Goal: Find contact information: Find contact information

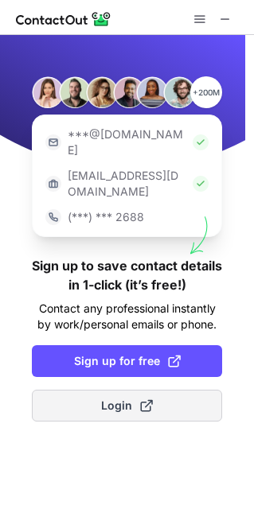
drag, startPoint x: 167, startPoint y: 334, endPoint x: 125, endPoint y: 381, distance: 63.1
click at [125, 398] on span "Login" at bounding box center [127, 406] width 52 height 16
click at [117, 398] on span "Login" at bounding box center [127, 406] width 52 height 16
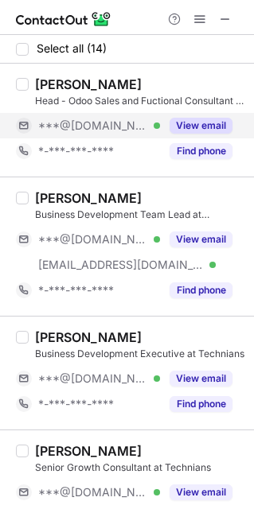
click at [203, 121] on button "View email" at bounding box center [200, 126] width 63 height 16
click at [45, 81] on div "[PERSON_NAME]" at bounding box center [88, 84] width 107 height 16
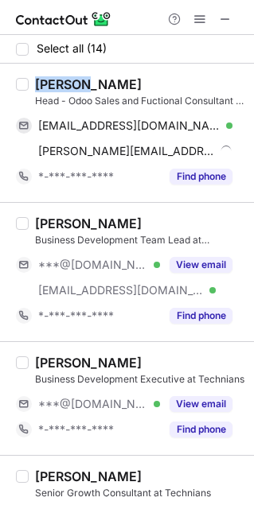
copy div "Ranjeet"
click at [45, 81] on div "Ranjeet Singh" at bounding box center [88, 84] width 107 height 16
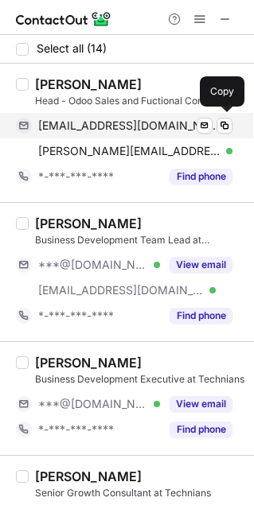
click at [139, 119] on span "rsinghtomar010221@gmail.com" at bounding box center [129, 126] width 182 height 14
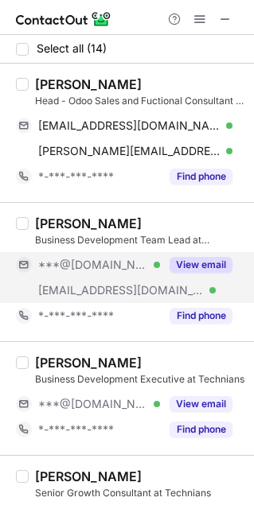
click at [177, 260] on button "View email" at bounding box center [200, 265] width 63 height 16
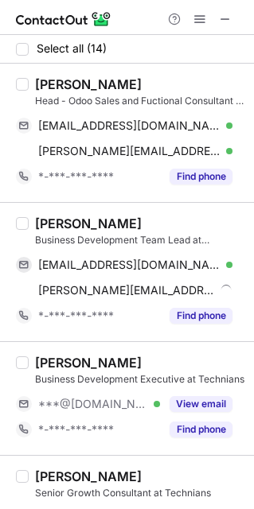
click at [60, 220] on div "Megha Choudhary" at bounding box center [88, 224] width 107 height 16
copy div "Megha"
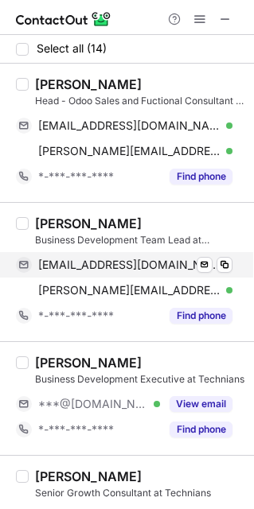
click at [172, 259] on span "megha4chaudhary@gmail.com" at bounding box center [129, 265] width 182 height 14
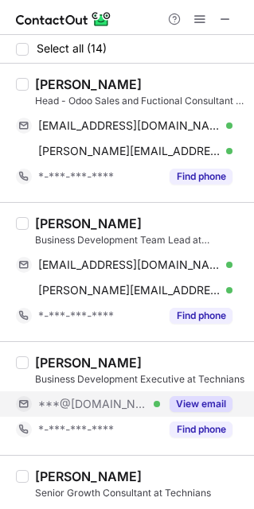
click at [215, 398] on button "View email" at bounding box center [200, 404] width 63 height 16
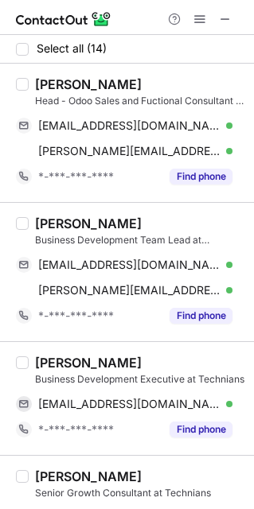
click at [55, 357] on div "Harsh S." at bounding box center [88, 363] width 107 height 16
copy div "Harsh"
click at [55, 357] on div "Harsh S." at bounding box center [88, 363] width 107 height 16
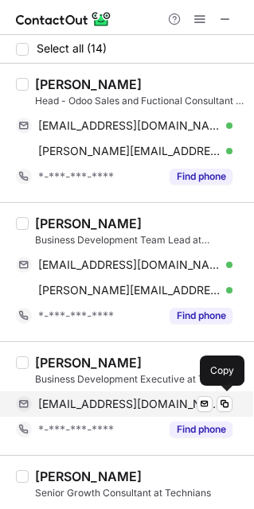
click at [134, 408] on span "hsaxenaamit@gmail.com" at bounding box center [129, 404] width 182 height 14
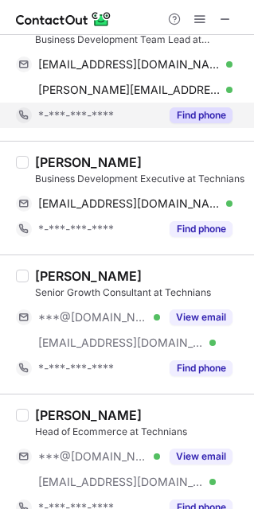
scroll to position [203, 0]
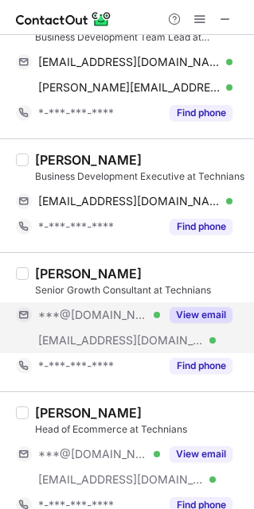
click at [197, 303] on div "View email" at bounding box center [196, 314] width 72 height 25
click at [62, 274] on div "Arpita Pandey" at bounding box center [88, 274] width 107 height 16
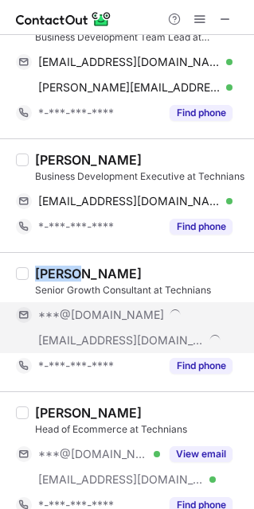
copy div "Arpita"
click at [62, 274] on div "Arpita Pandey" at bounding box center [88, 274] width 107 height 16
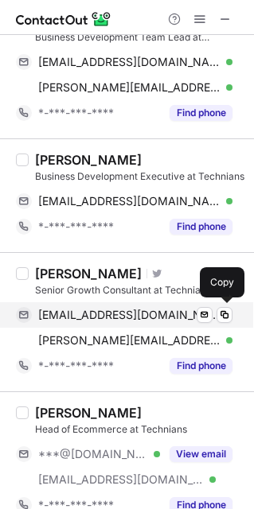
click at [122, 317] on span "arpitacspandey7@gmail.com" at bounding box center [129, 315] width 182 height 14
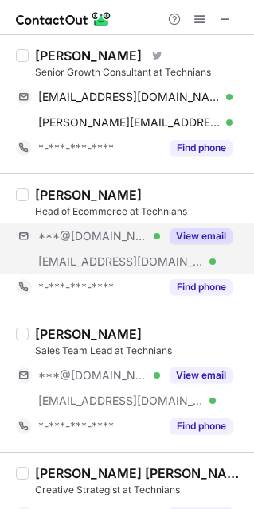
scroll to position [422, 0]
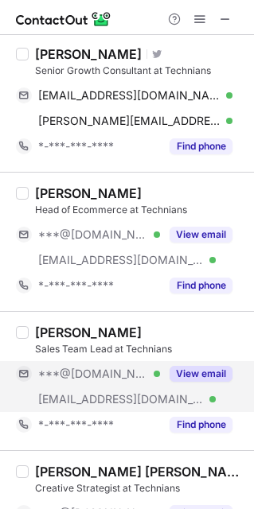
click at [199, 370] on button "View email" at bounding box center [200, 374] width 63 height 16
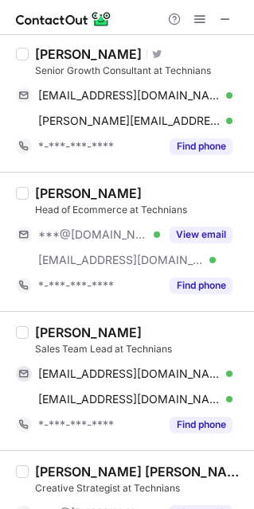
click at [53, 325] on div "Abhishek Bansal Sales Team Lead at Technians inabhishekbansal@gmail.com Verifie…" at bounding box center [127, 380] width 254 height 139
copy div "Abhishek"
click at [53, 325] on div "Abhishek Bansal Sales Team Lead at Technians inabhishekbansal@gmail.com Verifie…" at bounding box center [127, 380] width 254 height 139
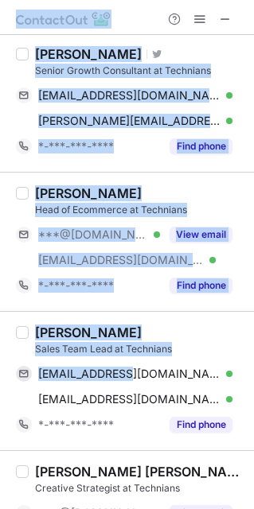
drag, startPoint x: 123, startPoint y: 379, endPoint x: 457, endPoint y: 463, distance: 344.6
click at [254, 463] on html "Select all (14) Ranjeet Singh Head - Odoo Sales and Fuctional Consultant at Tec…" at bounding box center [127, 254] width 254 height 509
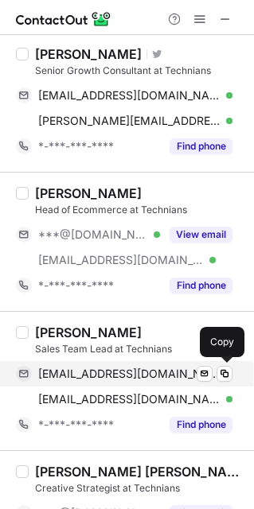
click at [168, 376] on span "inabhishekbansal@gmail.com" at bounding box center [129, 374] width 182 height 14
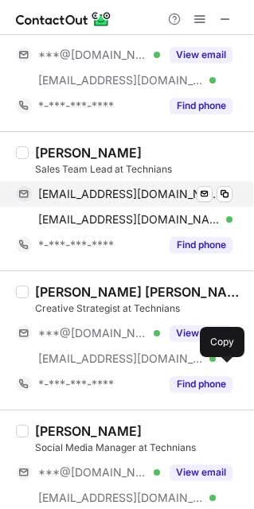
scroll to position [609, 0]
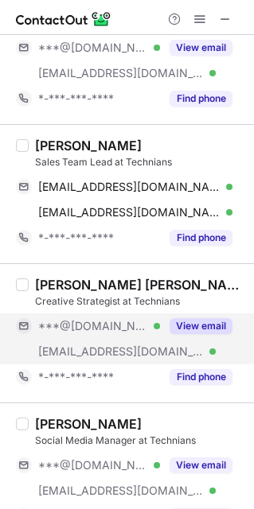
drag, startPoint x: 187, startPoint y: 356, endPoint x: 199, endPoint y: 327, distance: 31.0
click at [199, 327] on button "View email" at bounding box center [200, 326] width 63 height 16
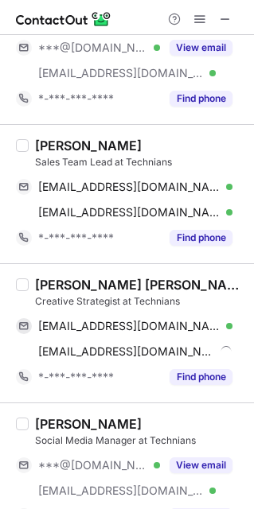
click at [38, 290] on div "Manish Kumar Singh" at bounding box center [139, 285] width 209 height 16
copy div "Manish"
click at [151, 312] on div "Manish Kumar Singh Creative Strategist at Technians manishkumarsingh200138@gmai…" at bounding box center [137, 333] width 216 height 113
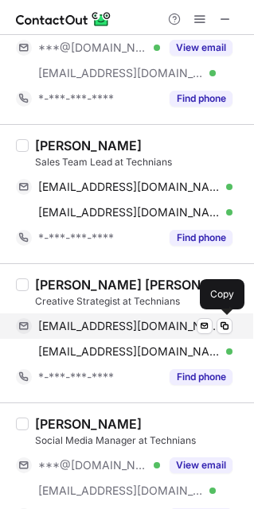
click at [153, 317] on div "manishkumarsingh200138@gmail.com Verified Send email Copy" at bounding box center [124, 325] width 216 height 25
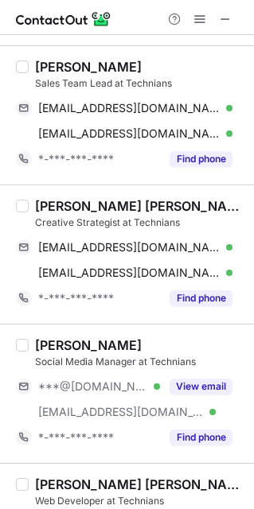
scroll to position [693, 0]
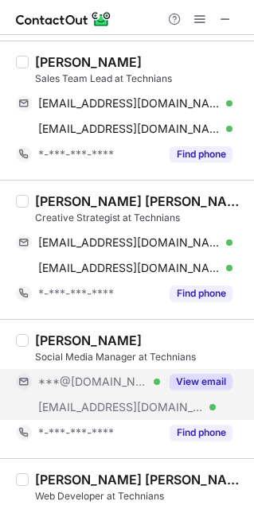
click at [181, 382] on button "View email" at bounding box center [200, 382] width 63 height 16
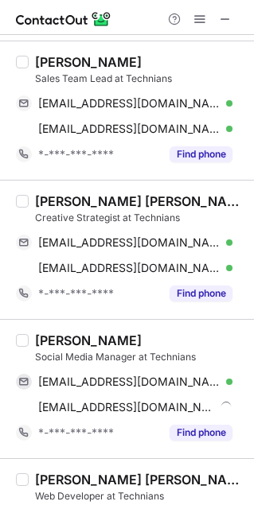
click at [60, 339] on div "Nandini Saraswat" at bounding box center [88, 341] width 107 height 16
copy div "Nandini"
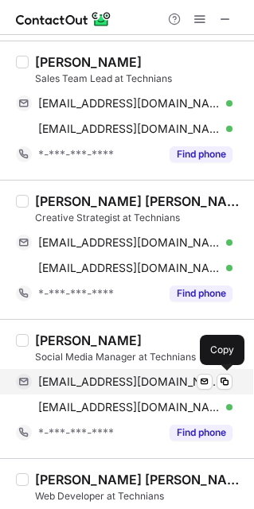
click at [142, 372] on div "nandinisaraswat7053@gmail.com Verified Send email Copy" at bounding box center [124, 381] width 216 height 25
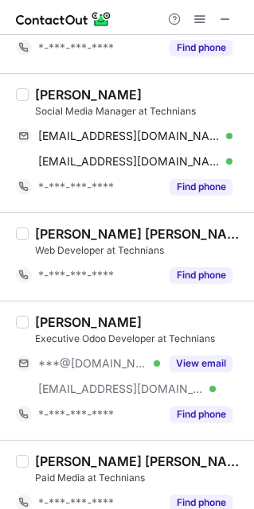
scroll to position [943, 0]
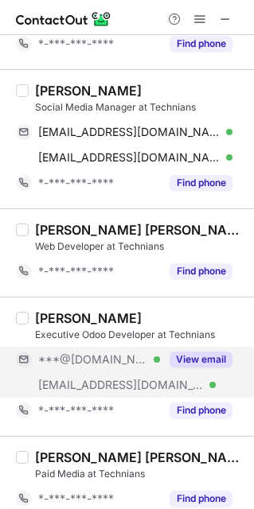
click at [194, 350] on div "View email" at bounding box center [196, 359] width 72 height 25
click at [41, 322] on div "Ankit Kumar" at bounding box center [88, 318] width 107 height 16
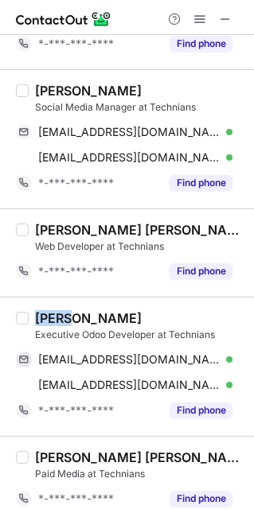
copy div "Ankit"
click at [41, 322] on div "Ankit Kumar" at bounding box center [88, 318] width 107 height 16
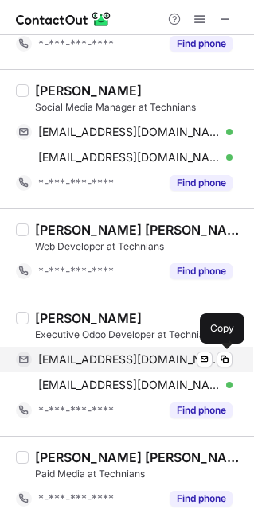
click at [139, 357] on span "akashchaurasia131298@gmail.com" at bounding box center [129, 359] width 182 height 14
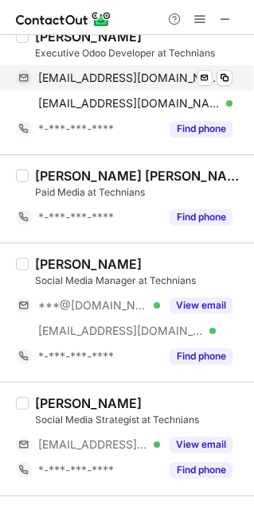
scroll to position [1227, 0]
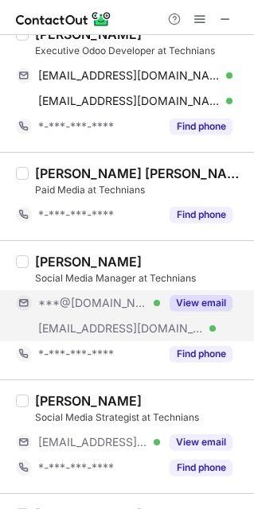
click at [192, 307] on button "View email" at bounding box center [200, 303] width 63 height 16
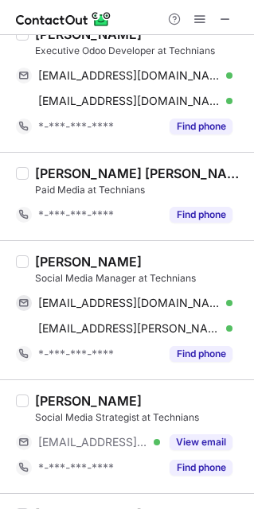
click at [46, 262] on div "Gauri Bhargava" at bounding box center [88, 262] width 107 height 16
copy div "Gauri"
click at [46, 262] on div "Gauri Bhargava" at bounding box center [88, 262] width 107 height 16
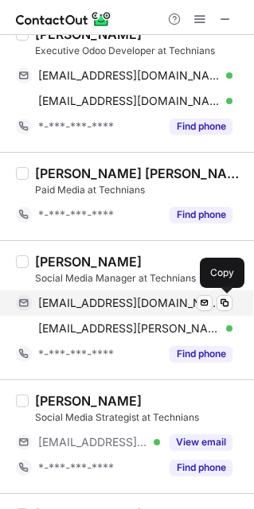
click at [143, 301] on span "gauribhargava5704@gmail.com" at bounding box center [129, 303] width 182 height 14
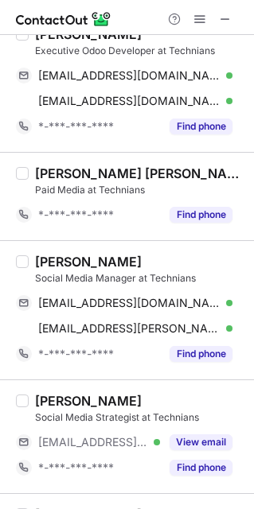
scroll to position [1328, 0]
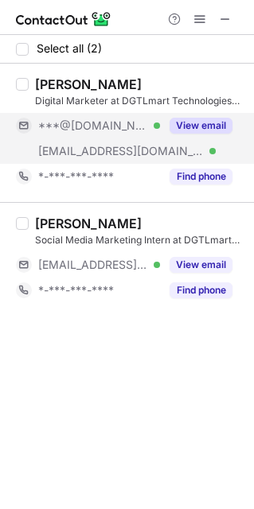
click at [200, 130] on button "View email" at bounding box center [200, 126] width 63 height 16
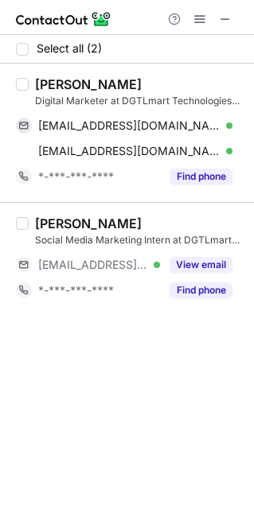
click at [53, 78] on div "Neha Mishra" at bounding box center [88, 84] width 107 height 16
copy div "Neha"
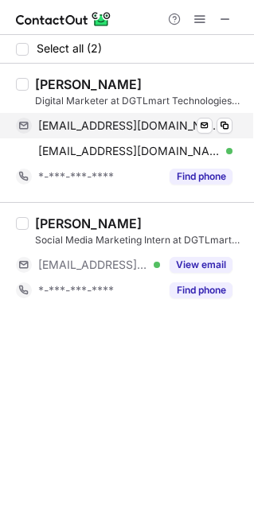
click at [155, 119] on span "nehamishra53823@gmail.com" at bounding box center [129, 126] width 182 height 14
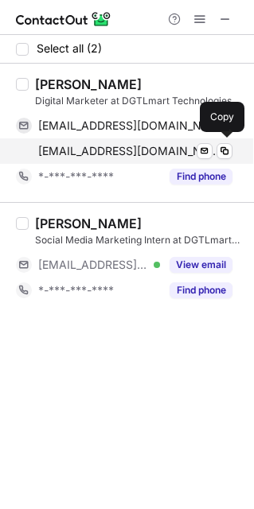
click at [139, 157] on span "neha.m@dgtlmart.com" at bounding box center [129, 151] width 182 height 14
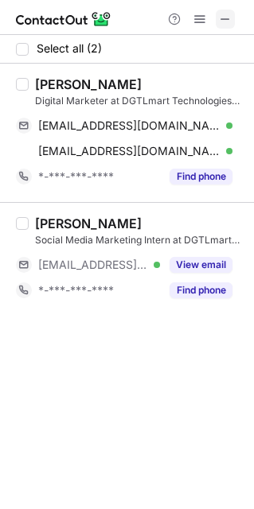
click at [229, 16] on span at bounding box center [225, 19] width 13 height 13
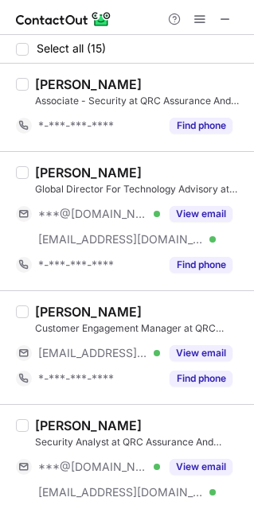
click at [3, 410] on div "[PERSON_NAME] Security Analyst at QRC Assurance And Solutions ***@[DOMAIN_NAME]…" at bounding box center [127, 473] width 254 height 139
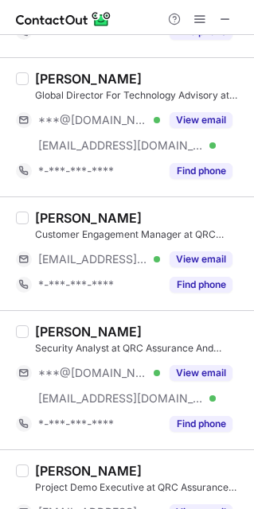
scroll to position [95, 0]
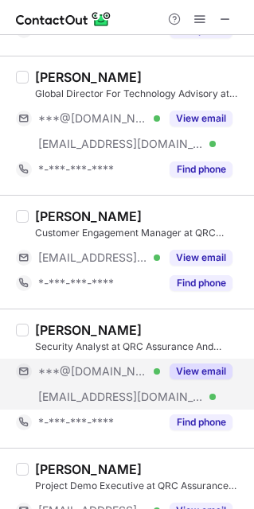
click at [177, 372] on button "View email" at bounding box center [200, 372] width 63 height 16
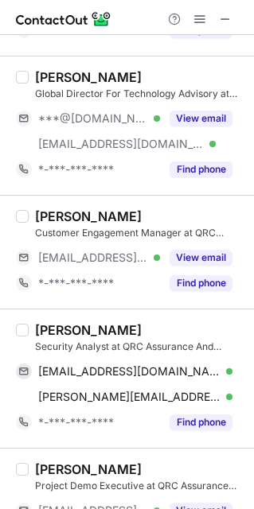
click at [57, 326] on div "Navneet Saini" at bounding box center [88, 330] width 107 height 16
copy div "Navneet"
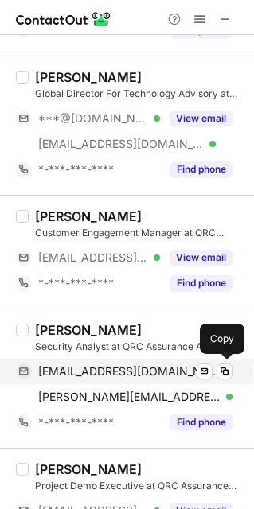
click at [134, 369] on span "sainishabofficial123456789@gmail.com" at bounding box center [129, 371] width 182 height 14
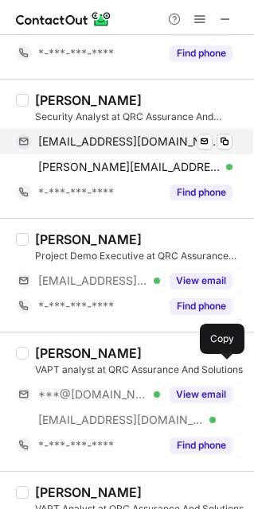
scroll to position [457, 0]
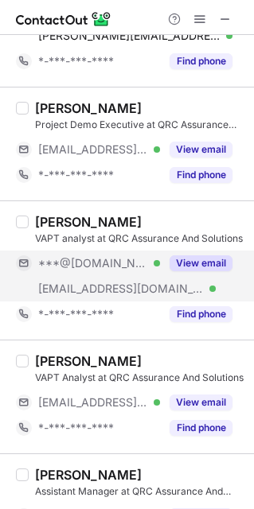
click at [193, 258] on button "View email" at bounding box center [200, 263] width 63 height 16
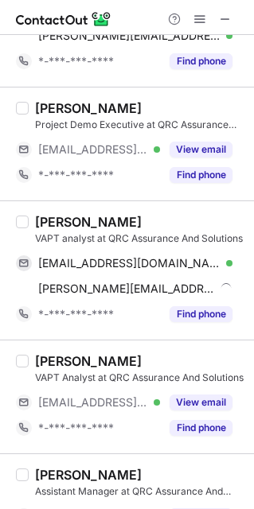
click at [53, 207] on div "khushbu Sheikh VAPT analyst at QRC Assurance And Solutions khushisheikh738@gmai…" at bounding box center [127, 269] width 254 height 139
copy div "khushbu"
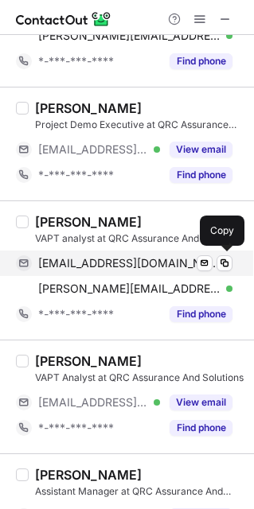
click at [134, 259] on span "khushisheikh738@gmail.com" at bounding box center [129, 263] width 182 height 14
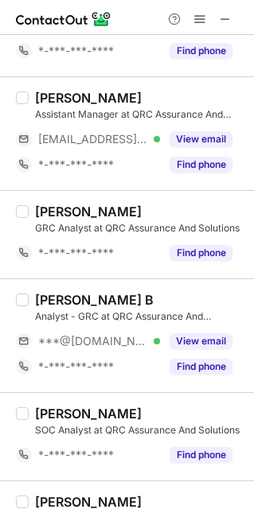
scroll to position [841, 0]
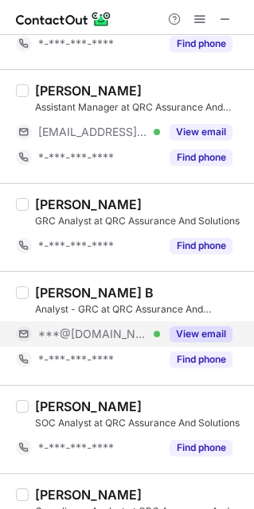
click at [174, 327] on div "View email" at bounding box center [196, 333] width 72 height 25
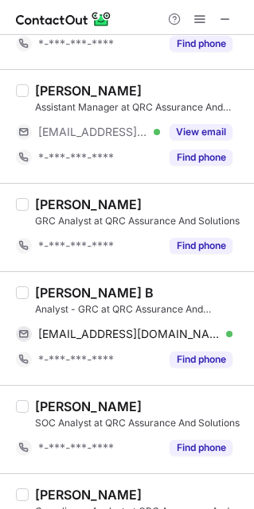
click at [43, 289] on div "Hari Prasath B" at bounding box center [94, 293] width 119 height 16
copy div "Hari"
click at [43, 289] on div "Hari Prasath B" at bounding box center [94, 293] width 119 height 16
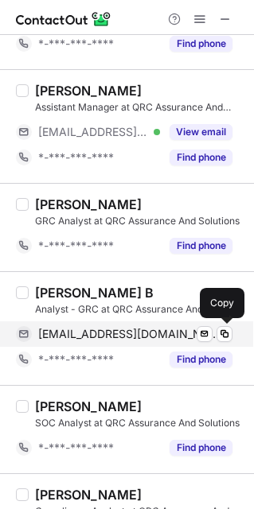
click at [150, 324] on div "hariprasathpits@gmail.com Verified Send email Copy" at bounding box center [124, 333] width 216 height 25
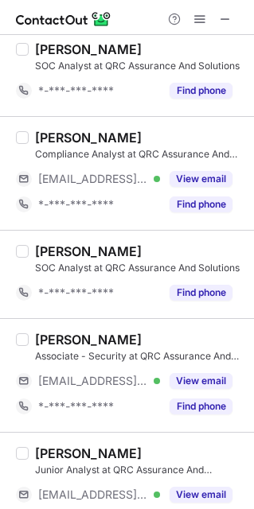
scroll to position [1239, 0]
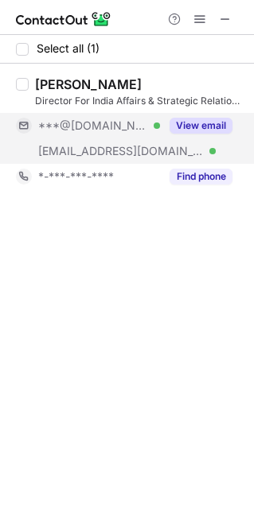
click at [199, 124] on button "View email" at bounding box center [200, 126] width 63 height 16
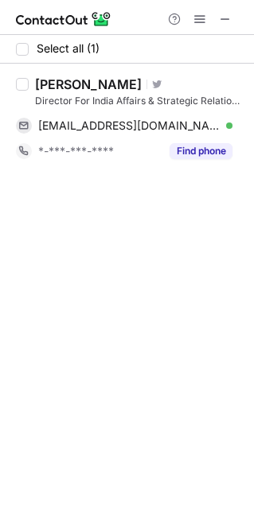
click at [51, 78] on div "Anil Bavisetty" at bounding box center [88, 84] width 107 height 16
copy div "Anil"
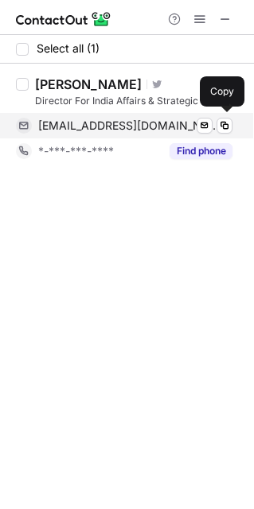
click at [131, 119] on span "anily2k2k@gmail.com" at bounding box center [129, 126] width 182 height 14
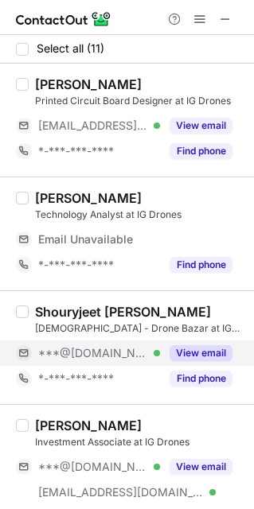
click at [200, 358] on button "View email" at bounding box center [200, 353] width 63 height 16
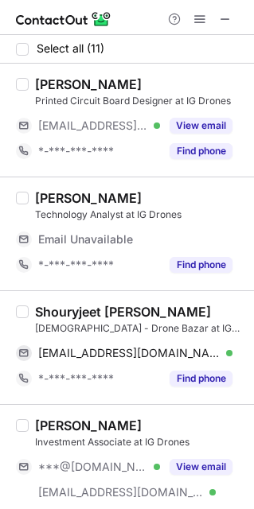
click at [60, 305] on div "Shouryjeet [PERSON_NAME]" at bounding box center [123, 312] width 176 height 16
copy div "Shouryjeet"
click at [60, 305] on div "Shouryjeet Gupta" at bounding box center [123, 312] width 176 height 16
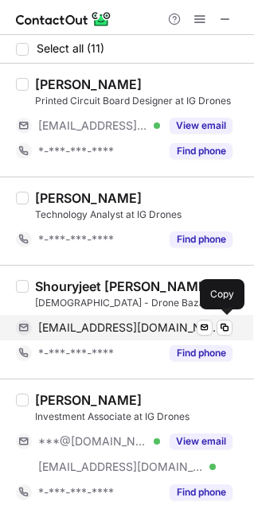
click at [132, 325] on span "shouryjeetudyog@gmail.com" at bounding box center [129, 328] width 182 height 14
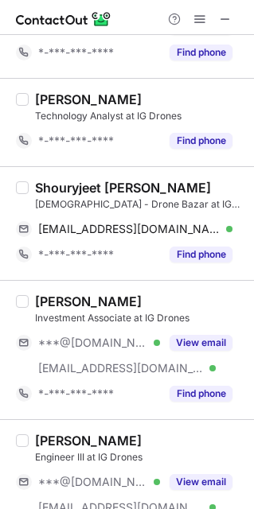
scroll to position [100, 0]
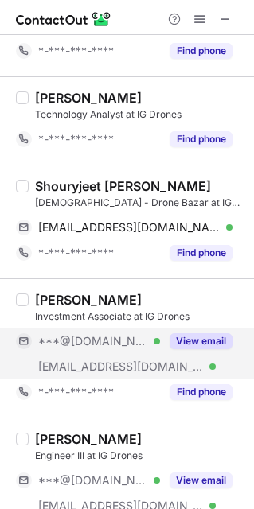
drag, startPoint x: 170, startPoint y: 341, endPoint x: 156, endPoint y: 340, distance: 14.3
click at [173, 341] on button "View email" at bounding box center [200, 341] width 63 height 16
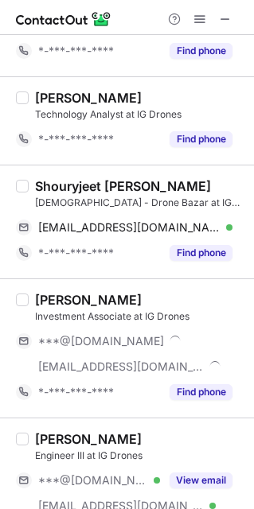
click at [49, 293] on div "Bhargav Rao" at bounding box center [88, 300] width 107 height 16
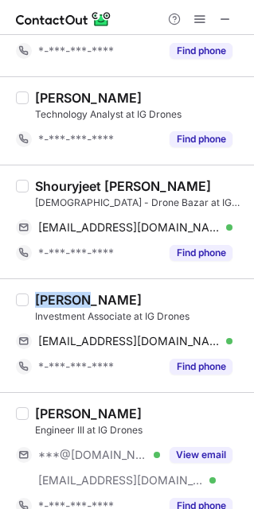
copy div "Bhargav"
click at [49, 293] on div "Bhargav Rao" at bounding box center [88, 300] width 107 height 16
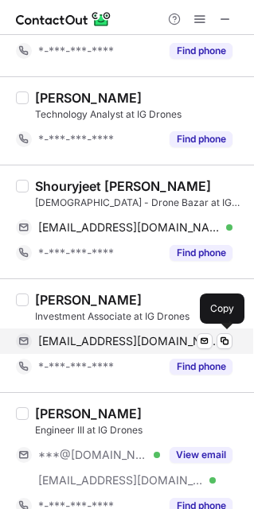
click at [58, 338] on span "itsmebhargavrao@gmail.com" at bounding box center [129, 341] width 182 height 14
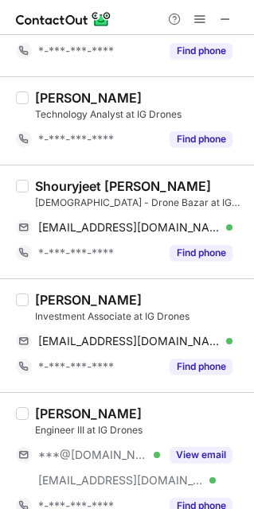
scroll to position [205, 0]
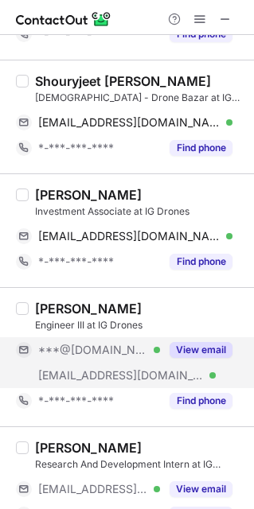
click at [201, 356] on button "View email" at bounding box center [200, 350] width 63 height 16
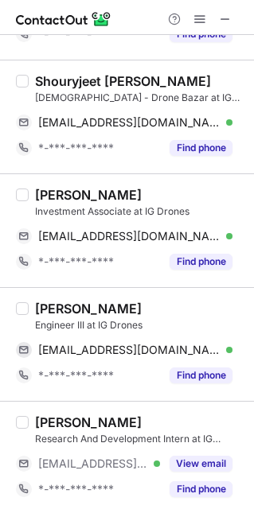
click at [60, 308] on div "Mahanayak Chandragupta" at bounding box center [88, 309] width 107 height 16
copy div "Mahanayak"
click at [60, 308] on div "Mahanayak Chandragupta" at bounding box center [88, 309] width 107 height 16
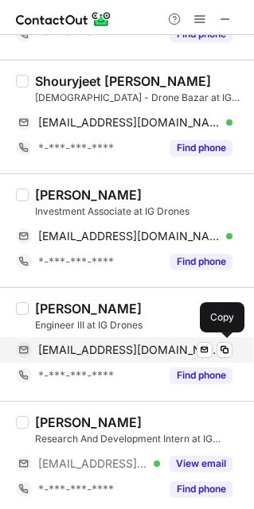
click at [158, 344] on span "mahanayakc@gmail.com" at bounding box center [129, 350] width 182 height 14
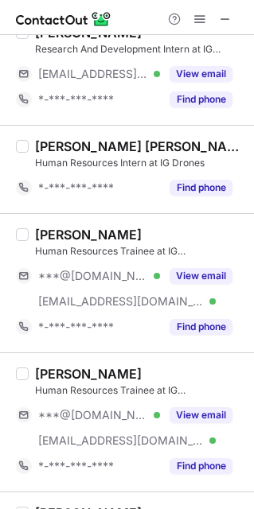
scroll to position [600, 0]
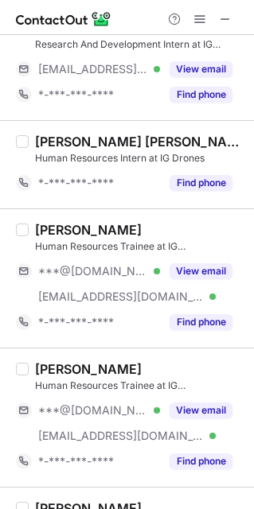
drag, startPoint x: 189, startPoint y: 274, endPoint x: -104, endPoint y: 363, distance: 306.6
click at [0, 363] on html "Select all (11) Akshat raj Mishra Printed Circuit Board Designer at IG Drones *…" at bounding box center [127, 254] width 254 height 509
click at [45, 224] on div "Suraj Rawat" at bounding box center [88, 230] width 107 height 16
copy div "Suraj"
click at [45, 224] on div "Suraj Rawat" at bounding box center [88, 230] width 107 height 16
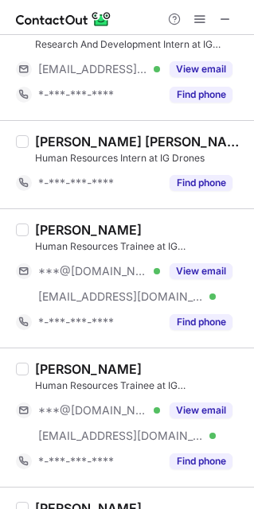
click at [124, 259] on div "Suraj Rawat Human Resources Trainee at IG Drones ***@gmail.com Verified ***@igd…" at bounding box center [137, 278] width 216 height 113
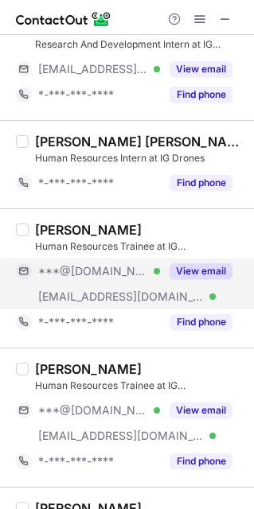
click at [132, 269] on div "***@[DOMAIN_NAME] Verified" at bounding box center [99, 271] width 122 height 14
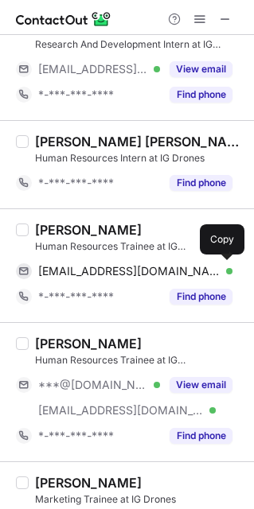
click at [132, 269] on span "surajrawat1243@gmail.com" at bounding box center [129, 271] width 182 height 14
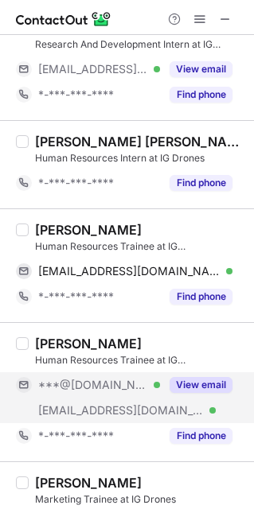
click at [189, 379] on button "View email" at bounding box center [200, 385] width 63 height 16
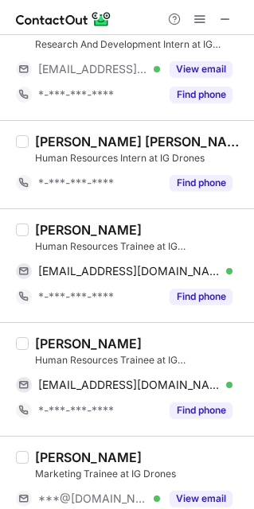
click at [55, 346] on div "Jamuna Majhi" at bounding box center [88, 344] width 107 height 16
copy div "Jamuna"
click at [55, 346] on div "Jamuna Majhi" at bounding box center [88, 344] width 107 height 16
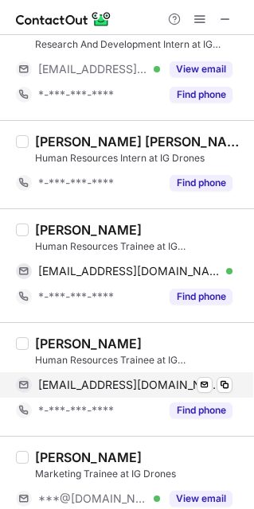
click at [156, 381] on span "jamunamajhi0308@gmail.com" at bounding box center [129, 385] width 182 height 14
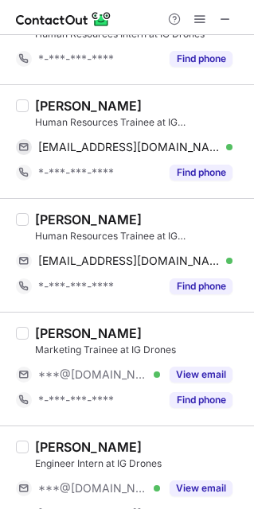
scroll to position [783, 0]
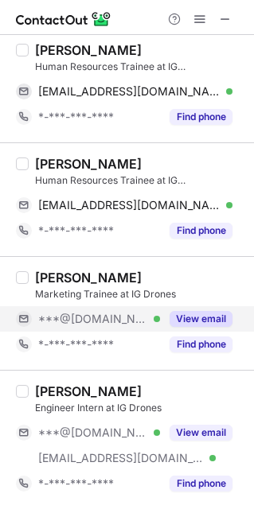
click at [215, 322] on button "View email" at bounding box center [200, 319] width 63 height 16
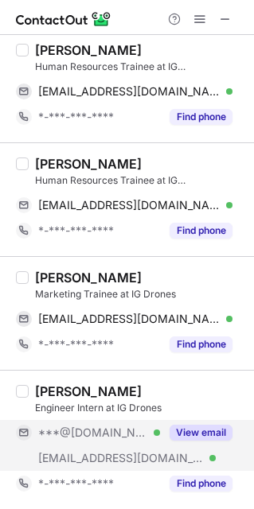
click at [217, 426] on button "View email" at bounding box center [200, 433] width 63 height 16
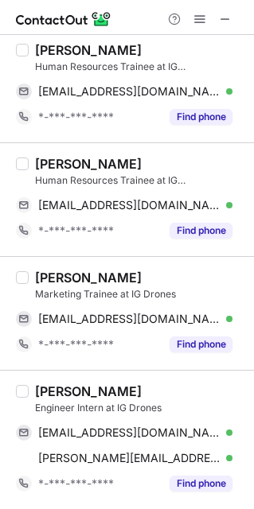
click at [53, 265] on div "Jugajyoti Behera Marketing Trainee at IG Drones beherajugajyoti17@gmail.com Ver…" at bounding box center [127, 313] width 254 height 114
copy div "Jugajyoti"
click at [53, 265] on div "Jugajyoti Behera Marketing Trainee at IG Drones beherajugajyoti17@gmail.com Ver…" at bounding box center [127, 313] width 254 height 114
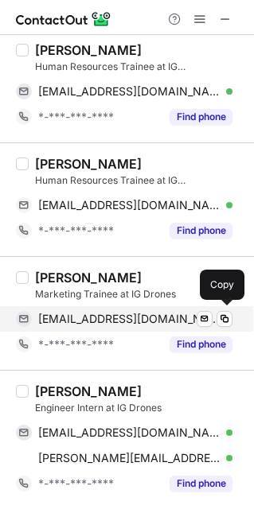
click at [122, 313] on span "beherajugajyoti17@gmail.com" at bounding box center [129, 319] width 182 height 14
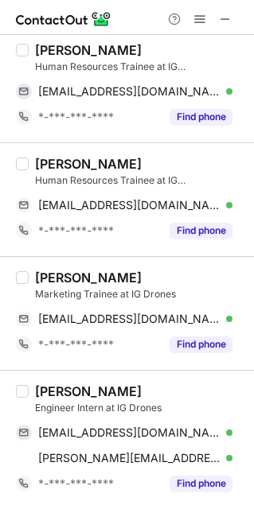
click at [60, 391] on div "Shubhashree Behera" at bounding box center [88, 391] width 107 height 16
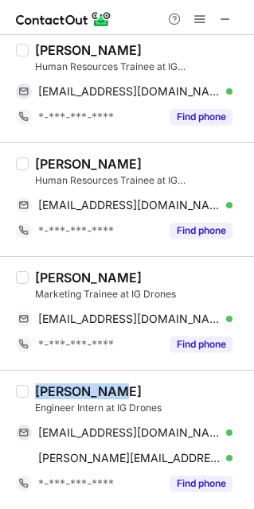
copy div "Shubhashree"
click at [60, 391] on div "Shubhashree Behera" at bounding box center [88, 391] width 107 height 16
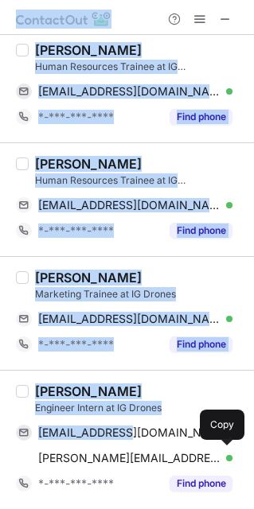
drag, startPoint x: 129, startPoint y: 431, endPoint x: 487, endPoint y: 556, distance: 379.2
click at [254, 509] on html "Select all (11) Akshat raj Mishra Printed Circuit Board Designer at IG Drones *…" at bounding box center [127, 254] width 254 height 509
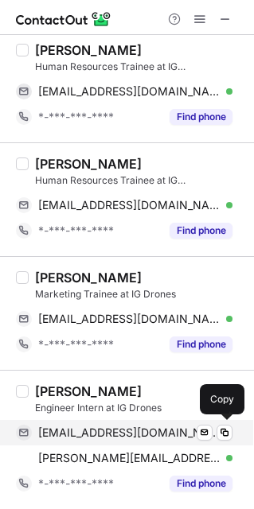
click at [141, 442] on div "sshubhashree04@gmail.com Verified Send email Copy" at bounding box center [124, 432] width 216 height 25
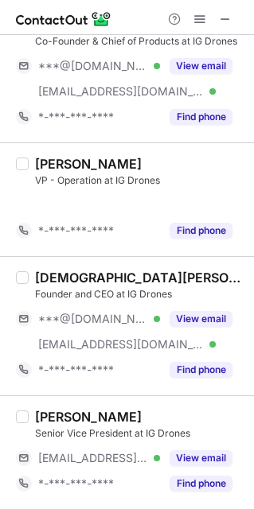
scroll to position [174, 0]
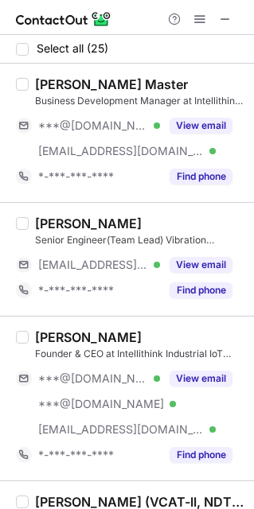
click at [189, 111] on div "Mitul Master Business Development Manager at Intellithink Industrial IoT ***@gm…" at bounding box center [137, 132] width 216 height 113
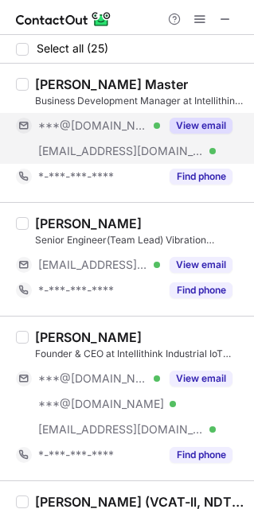
click at [192, 115] on div "View email" at bounding box center [196, 125] width 72 height 25
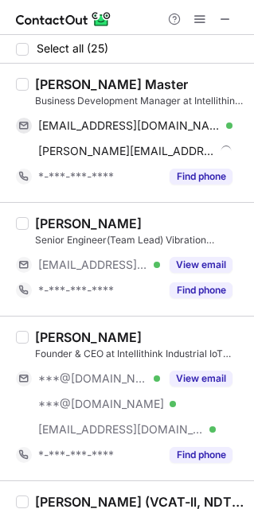
click at [44, 83] on div "Mitul Master" at bounding box center [111, 84] width 153 height 16
copy div "Mitul"
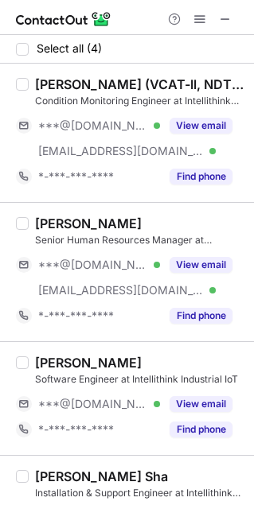
click at [198, 99] on div "Condition Monitoring Engineer at Intellithink Industrial IoT" at bounding box center [139, 101] width 209 height 14
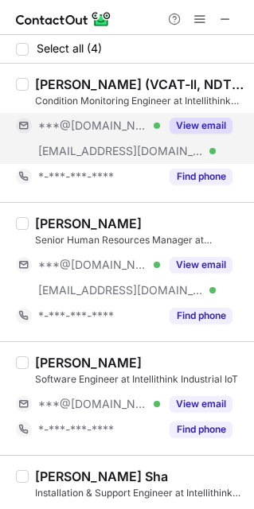
click at [198, 122] on button "View email" at bounding box center [200, 126] width 63 height 16
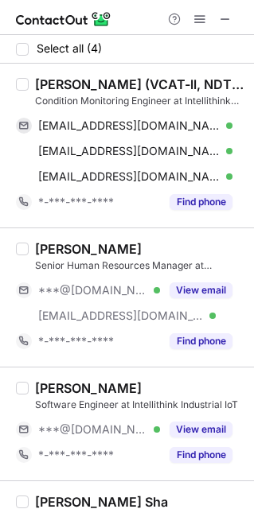
click at [43, 85] on div "[PERSON_NAME] (VCAT-ll, NDT Level -ll)" at bounding box center [139, 84] width 209 height 16
copy div "Suraj"
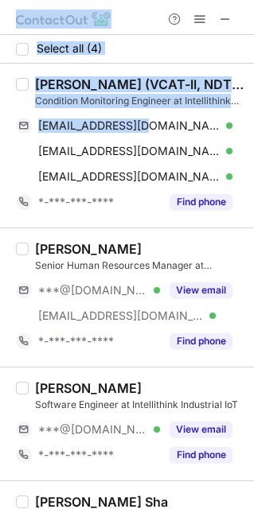
drag, startPoint x: 141, startPoint y: 130, endPoint x: 447, endPoint y: 150, distance: 306.9
click at [254, 150] on html "Select all (4) [PERSON_NAME] (VCAT-ll, NDT Level -ll) Condition Monitoring Engi…" at bounding box center [127, 254] width 254 height 509
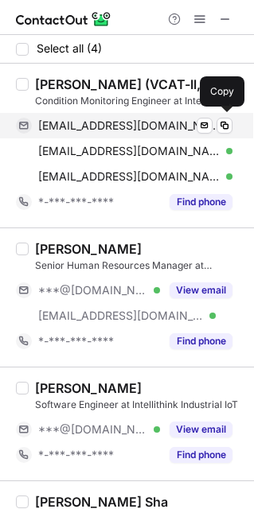
click at [146, 121] on span "[EMAIL_ADDRESS][DOMAIN_NAME]" at bounding box center [129, 126] width 182 height 14
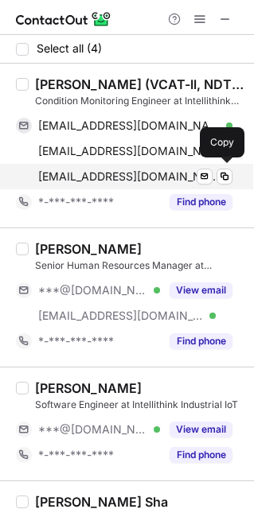
click at [108, 174] on span "[EMAIL_ADDRESS][DOMAIN_NAME]" at bounding box center [129, 176] width 182 height 14
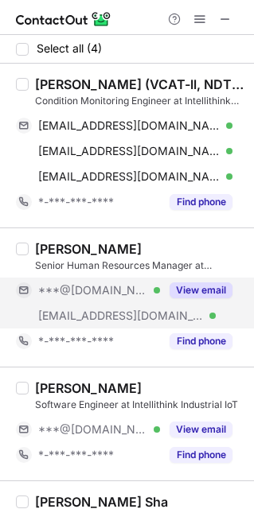
click at [192, 298] on button "View email" at bounding box center [200, 290] width 63 height 16
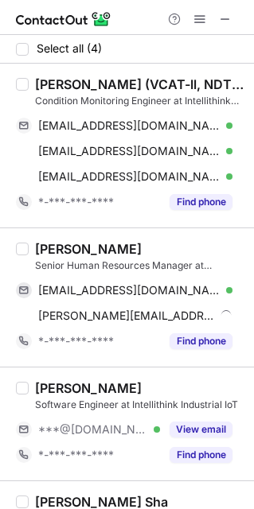
click at [53, 247] on div "Gowrishankar Bhat" at bounding box center [88, 249] width 107 height 16
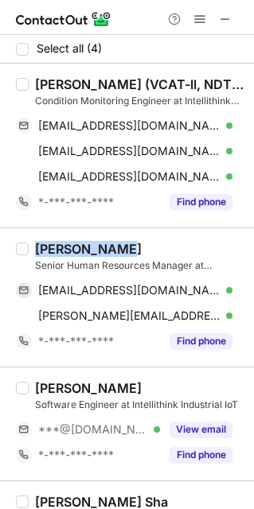
copy div "Gowrishankar"
click at [53, 247] on div "Gowrishankar Bhat" at bounding box center [88, 249] width 107 height 16
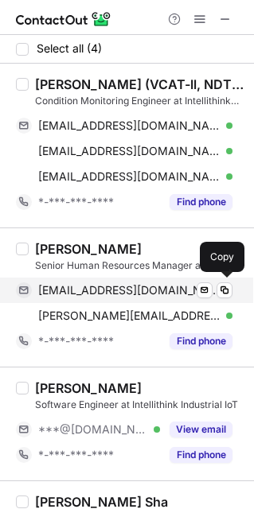
click at [144, 298] on span "bhatgowrishankar@gmail.com" at bounding box center [129, 290] width 182 height 14
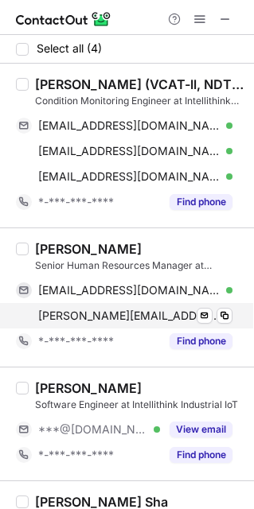
click at [149, 317] on span "gowrishankar@intellithink.in" at bounding box center [129, 316] width 182 height 14
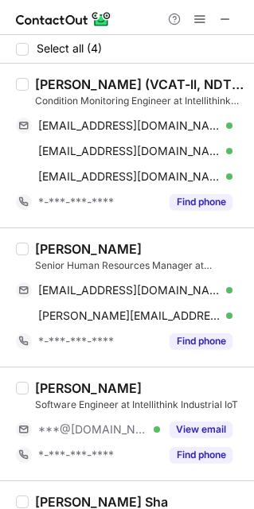
scroll to position [84, 0]
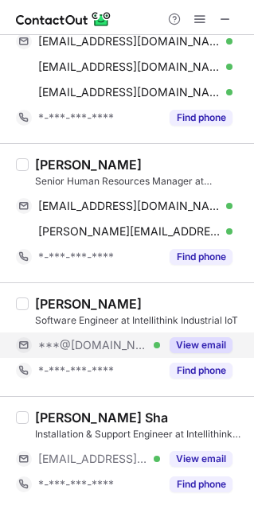
click at [194, 340] on button "View email" at bounding box center [200, 345] width 63 height 16
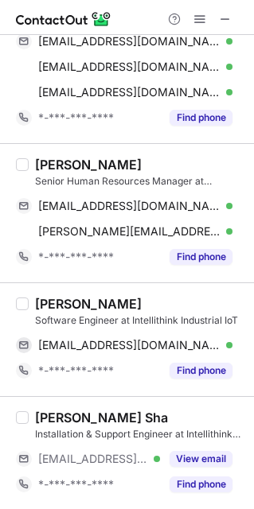
click at [56, 291] on div "Ishan Srivastava Software Engineer at Intellithink Industrial IoT ishanalld@gma…" at bounding box center [127, 339] width 254 height 114
copy div "Ishan"
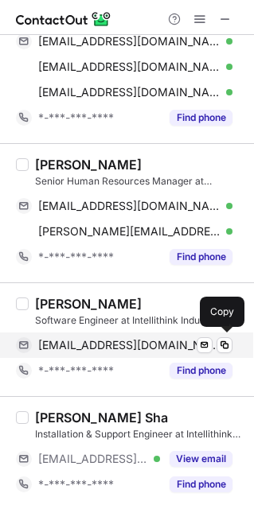
click at [143, 334] on div "ishanalld@gmail.com Verified Send email Copy" at bounding box center [124, 345] width 216 height 25
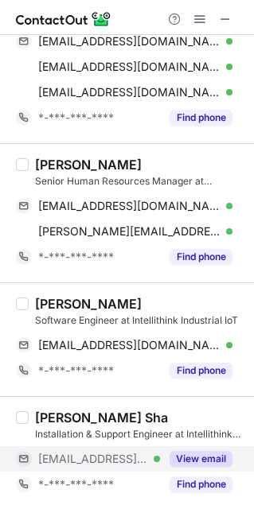
click at [210, 468] on div "View email" at bounding box center [196, 458] width 72 height 25
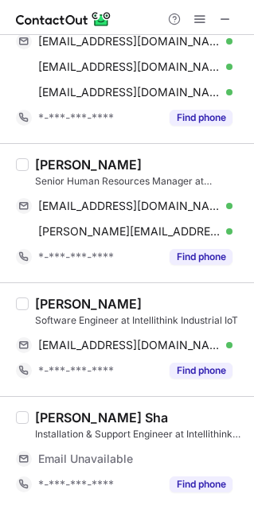
click at [45, 407] on div "Manish Kumar Sha Installation & Support Engineer at Intellithink Industrial IoT…" at bounding box center [127, 453] width 254 height 114
copy div "Manish"
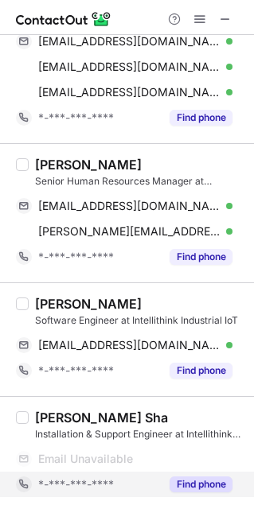
click at [122, 475] on div "*-***-***-****" at bounding box center [88, 484] width 144 height 25
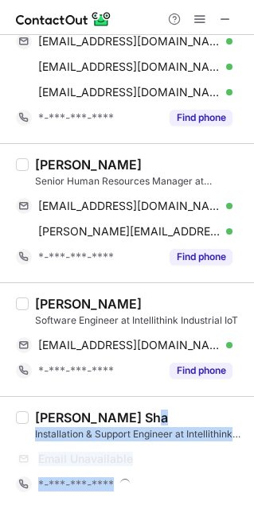
drag, startPoint x: 122, startPoint y: 475, endPoint x: 337, endPoint y: 359, distance: 244.2
click at [254, 359] on html "Select all (4) Suraj Kumar (VCAT-ll, NDT Level -ll) Condition Monitoring Engine…" at bounding box center [127, 254] width 254 height 509
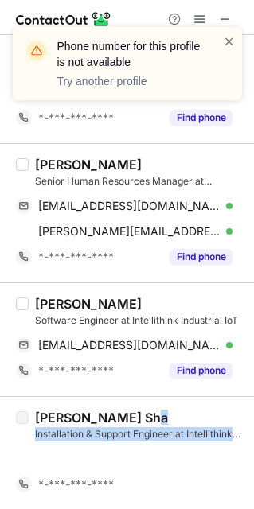
scroll to position [60, 0]
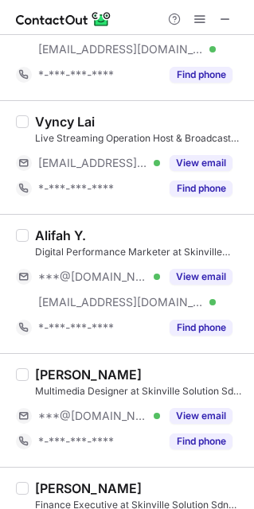
scroll to position [282, 0]
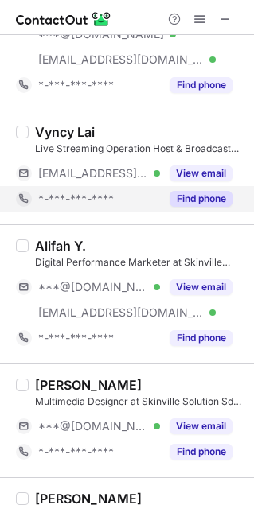
click at [200, 204] on button "Find phone" at bounding box center [200, 199] width 63 height 16
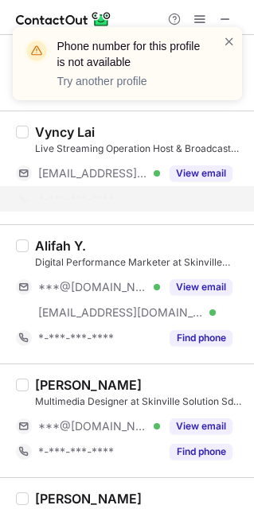
scroll to position [0, 0]
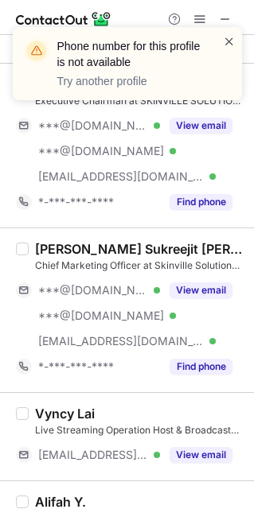
click at [232, 37] on span at bounding box center [229, 41] width 13 height 16
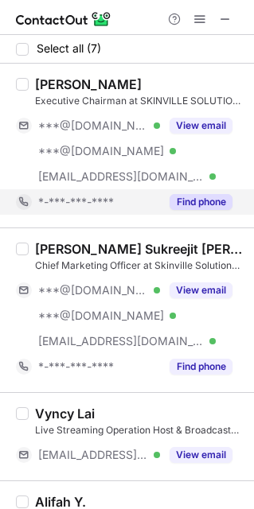
click at [200, 200] on button "Find phone" at bounding box center [200, 202] width 63 height 16
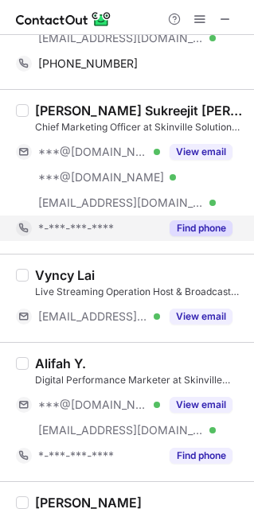
scroll to position [141, 0]
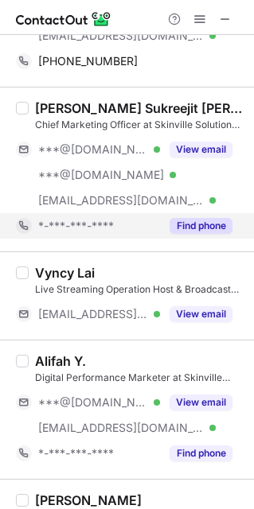
click at [192, 219] on button "Find phone" at bounding box center [200, 226] width 63 height 16
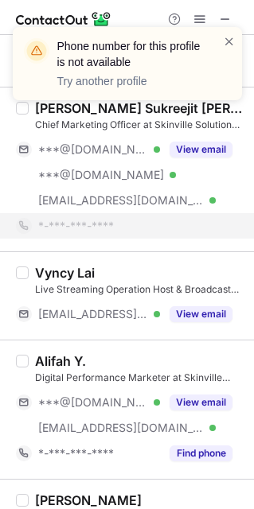
scroll to position [299, 0]
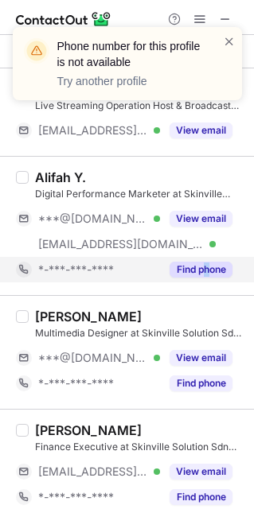
drag, startPoint x: 206, startPoint y: 291, endPoint x: 203, endPoint y: 274, distance: 17.8
click at [203, 273] on div "Alifah Y. Digital Performance Marketer at Skinville Solution Sdn Bhd ***@[DOMAI…" at bounding box center [127, 225] width 254 height 139
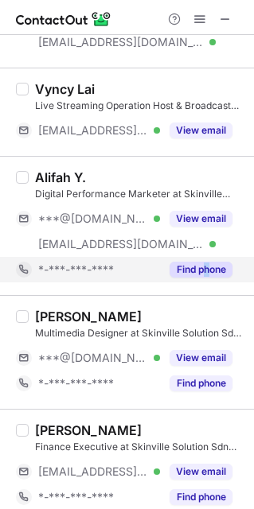
click at [203, 274] on button "Find phone" at bounding box center [200, 270] width 63 height 16
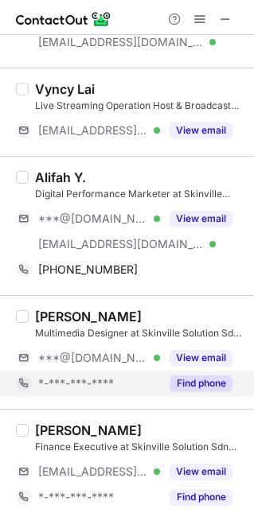
click at [199, 379] on button "Find phone" at bounding box center [200, 384] width 63 height 16
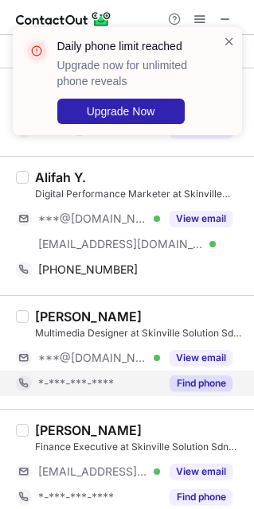
scroll to position [329, 0]
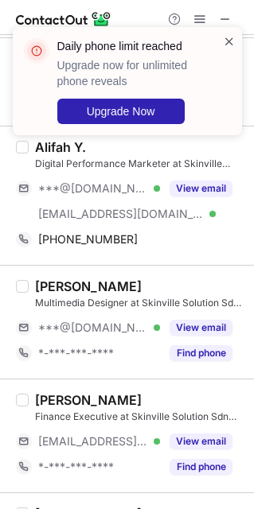
click at [229, 38] on span at bounding box center [229, 41] width 13 height 16
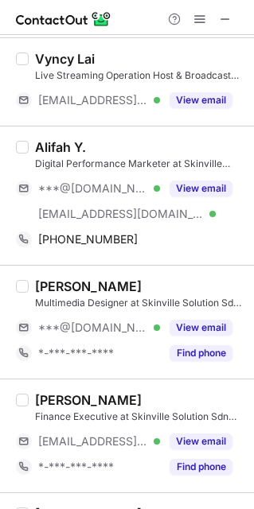
click at [199, 11] on div "Daily phone limit reached Upgrade now for unlimited phone reveals Upgrade Now" at bounding box center [127, 27] width 255 height 32
click at [199, 13] on span at bounding box center [199, 19] width 13 height 13
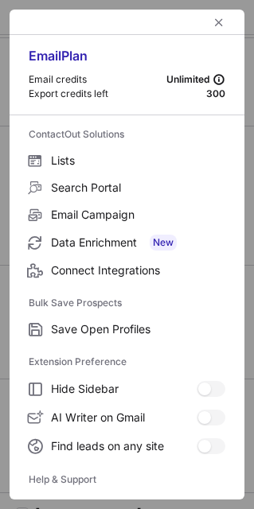
scroll to position [138, 0]
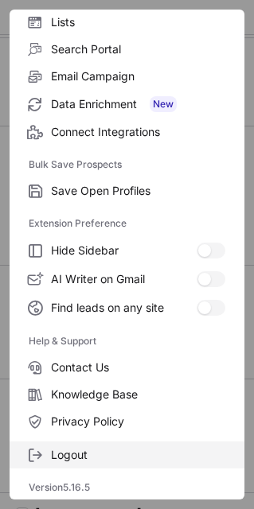
click at [91, 462] on span "Logout" at bounding box center [138, 455] width 174 height 14
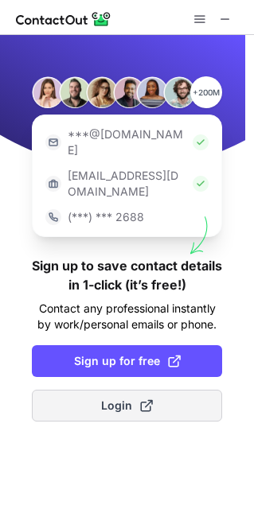
click at [94, 390] on button "Login" at bounding box center [127, 406] width 190 height 32
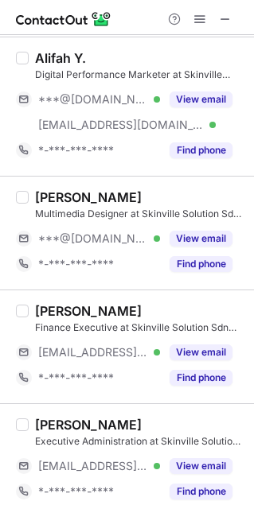
scroll to position [453, 0]
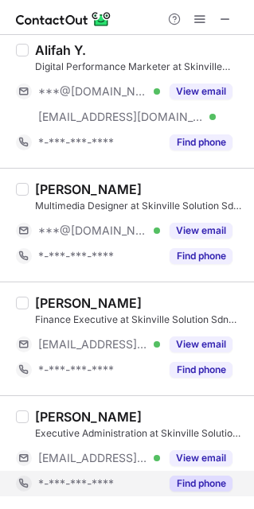
click at [203, 486] on button "Find phone" at bounding box center [200, 484] width 63 height 16
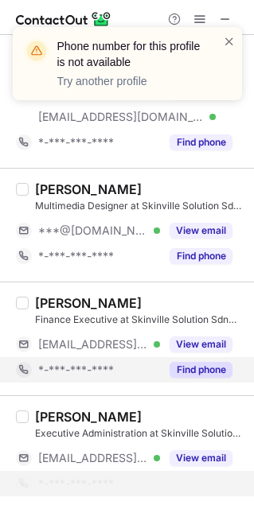
click at [193, 369] on button "Find phone" at bounding box center [200, 370] width 63 height 16
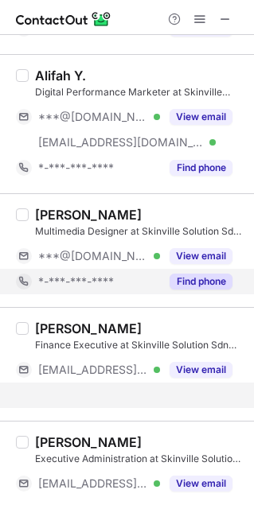
scroll to position [402, 0]
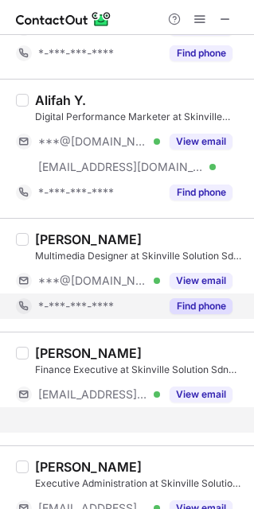
click at [194, 283] on div "Nur Balqis Multimedia Designer at Skinville Solution Sdn Bhd ***@gmail.com Veri…" at bounding box center [137, 276] width 216 height 88
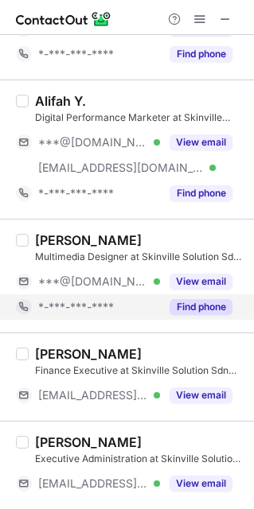
click at [201, 299] on button "Find phone" at bounding box center [200, 307] width 63 height 16
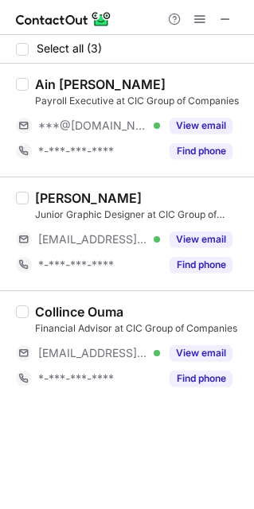
scroll to position [0, 0]
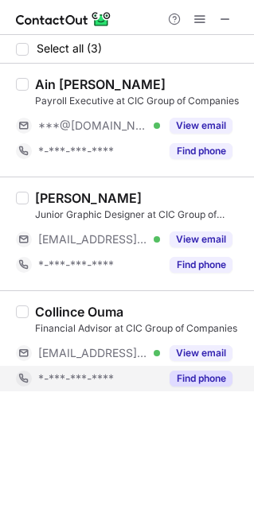
click at [193, 381] on button "Find phone" at bounding box center [200, 379] width 63 height 16
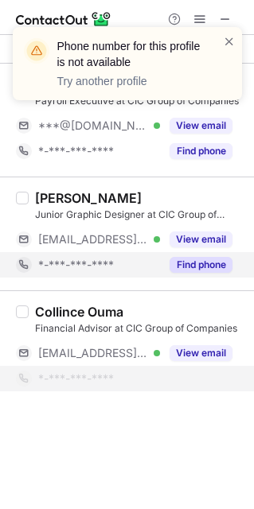
click at [220, 260] on button "Find phone" at bounding box center [200, 265] width 63 height 16
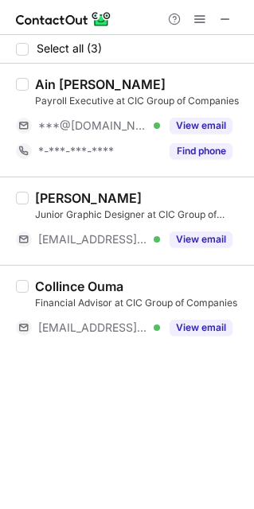
click at [225, 27] on div "Phone number for this profile is not available Try another profile" at bounding box center [127, 27] width 229 height 0
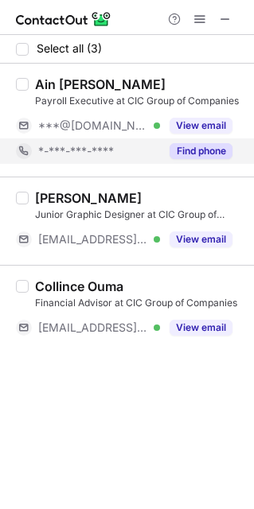
click at [210, 155] on button "Find phone" at bounding box center [200, 151] width 63 height 16
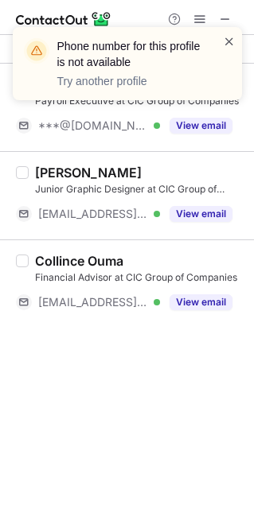
drag, startPoint x: 218, startPoint y: 37, endPoint x: 227, endPoint y: 42, distance: 10.0
click at [227, 41] on div "Phone number for this profile is not available Try another profile" at bounding box center [127, 63] width 229 height 73
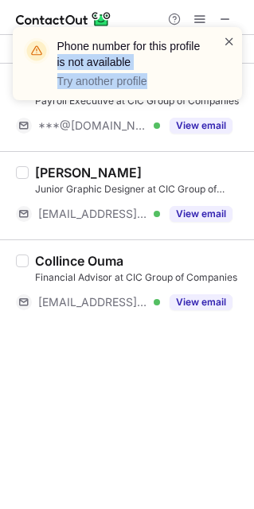
click at [227, 42] on span at bounding box center [229, 41] width 13 height 16
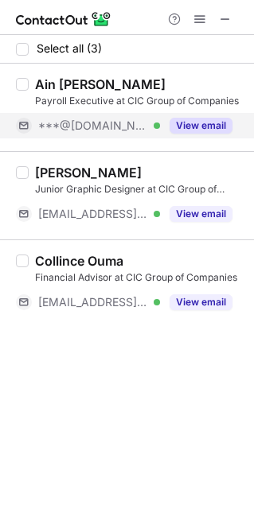
click at [155, 128] on div "***@gmail.com Verified" at bounding box center [99, 126] width 122 height 14
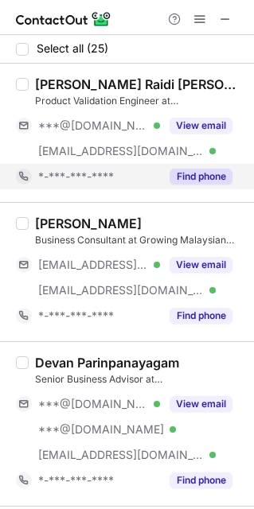
click at [196, 181] on button "Find phone" at bounding box center [200, 177] width 63 height 16
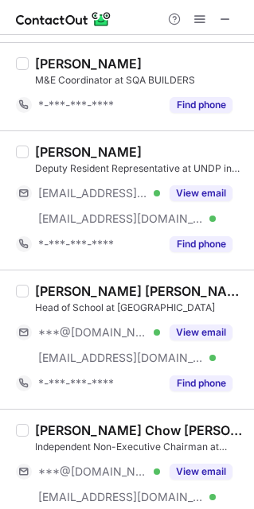
scroll to position [757, 0]
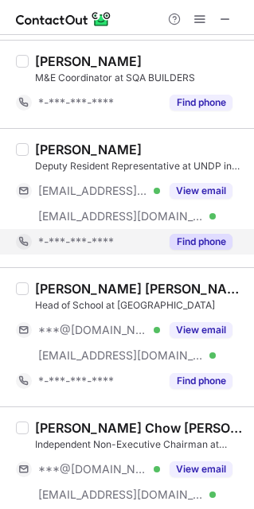
click at [211, 239] on button "Find phone" at bounding box center [200, 242] width 63 height 16
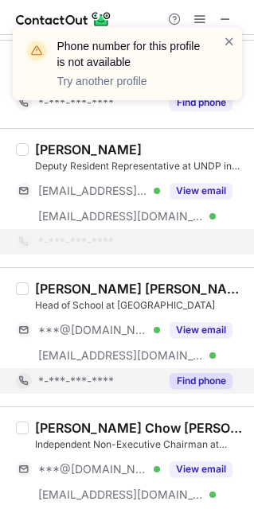
click at [201, 389] on button "Find phone" at bounding box center [200, 381] width 63 height 16
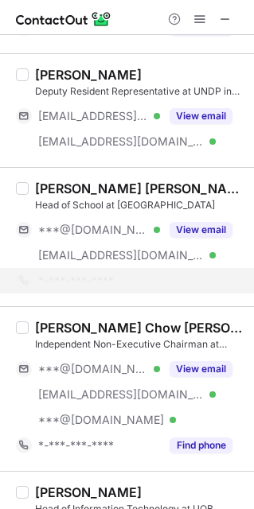
scroll to position [836, 0]
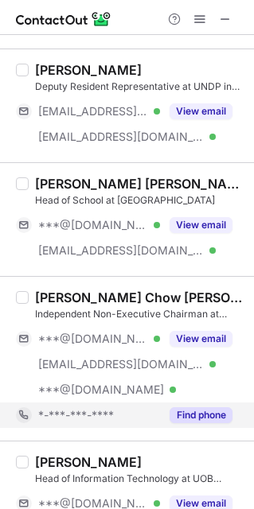
click at [206, 428] on div "Find phone" at bounding box center [196, 415] width 72 height 25
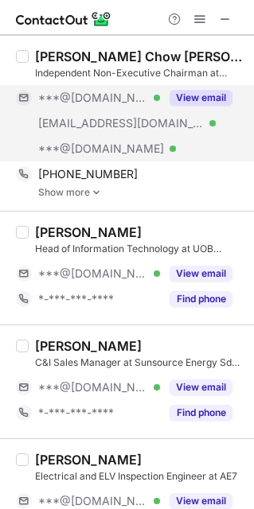
scroll to position [1091, 0]
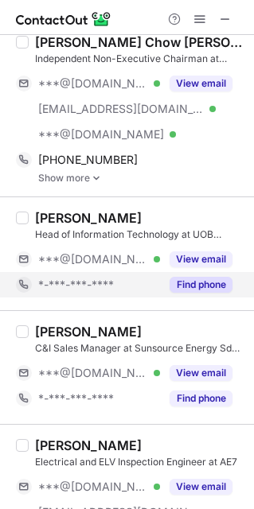
click at [208, 293] on button "Find phone" at bounding box center [200, 285] width 63 height 16
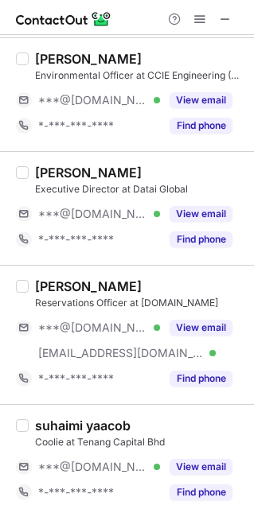
scroll to position [2263, 0]
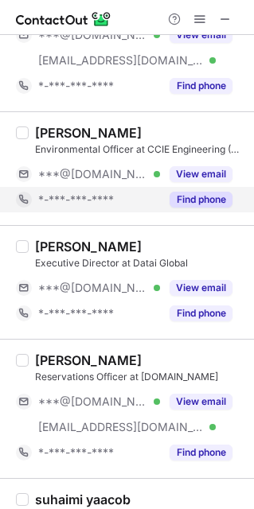
click at [201, 207] on button "Find phone" at bounding box center [200, 200] width 63 height 16
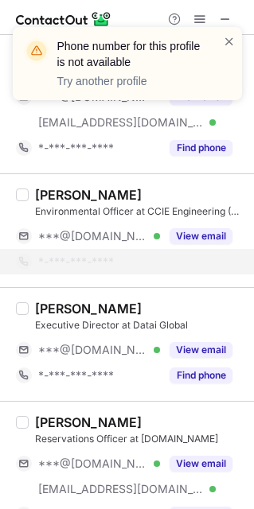
scroll to position [2177, 0]
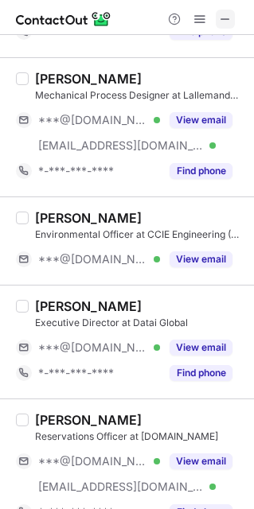
click at [220, 21] on span at bounding box center [225, 19] width 13 height 13
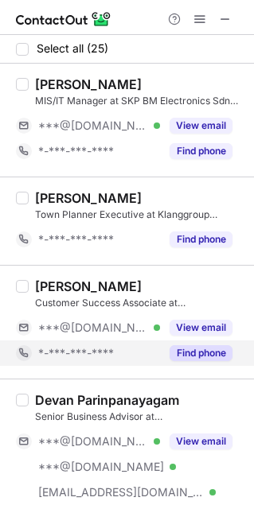
click at [215, 351] on button "Find phone" at bounding box center [200, 353] width 63 height 16
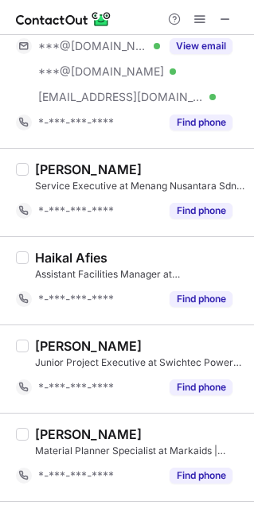
scroll to position [2253, 0]
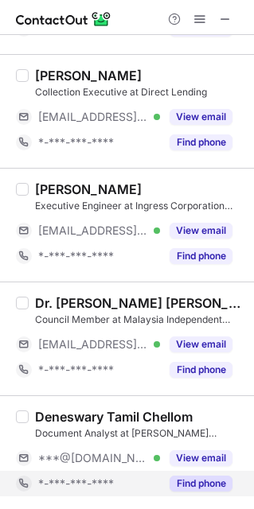
click at [186, 479] on button "Find phone" at bounding box center [200, 484] width 63 height 16
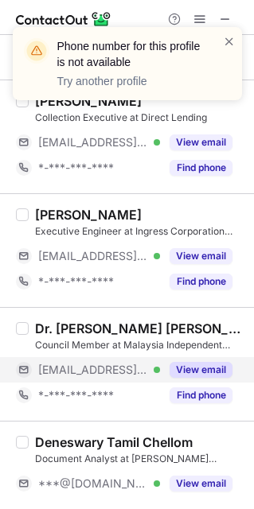
scroll to position [2227, 0]
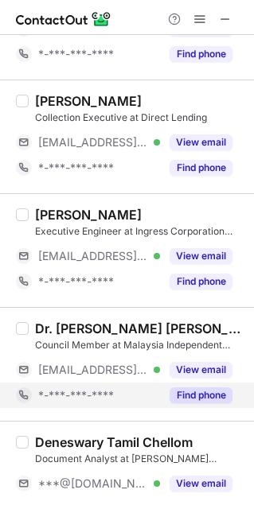
click at [208, 391] on button "Find phone" at bounding box center [200, 395] width 63 height 16
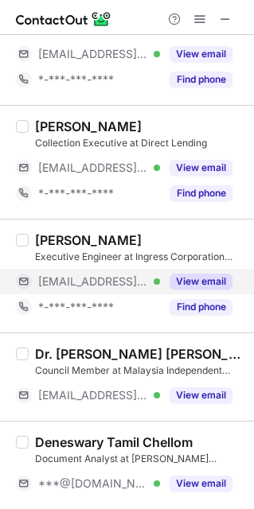
scroll to position [2201, 0]
click at [199, 279] on button "View email" at bounding box center [200, 282] width 63 height 16
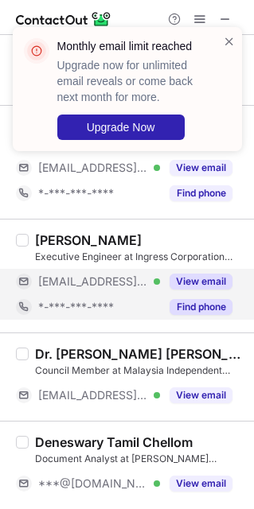
click at [194, 313] on button "Find phone" at bounding box center [200, 307] width 63 height 16
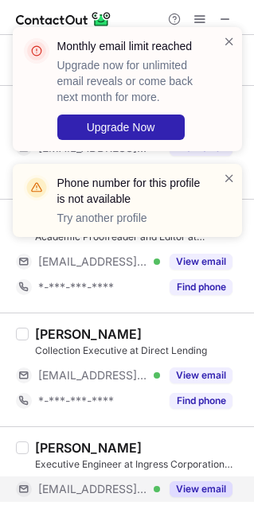
scroll to position [1986, 0]
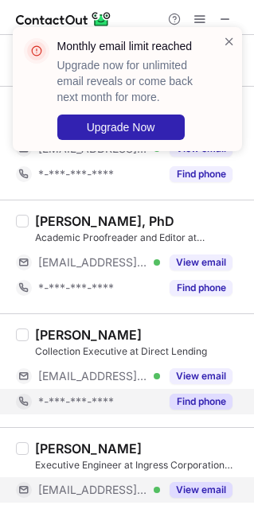
click at [198, 405] on button "Find phone" at bounding box center [200, 402] width 63 height 16
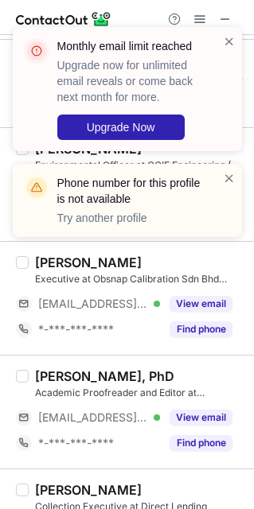
scroll to position [1829, 0]
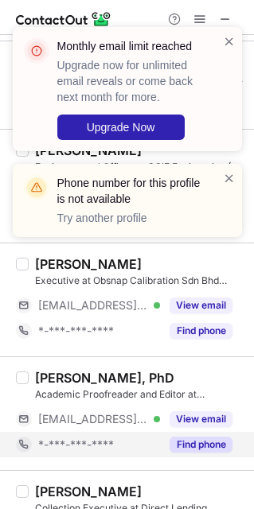
click at [197, 451] on button "Find phone" at bounding box center [200, 445] width 63 height 16
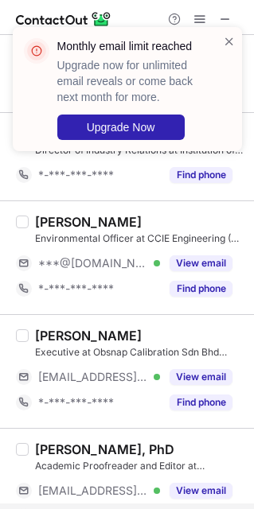
scroll to position [1755, 0]
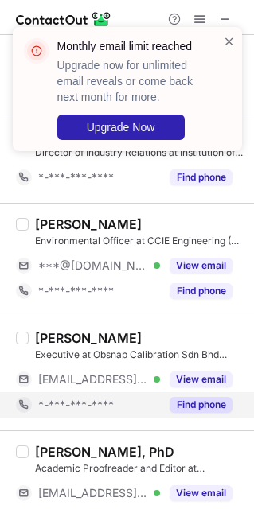
click at [181, 413] on button "Find phone" at bounding box center [200, 405] width 63 height 16
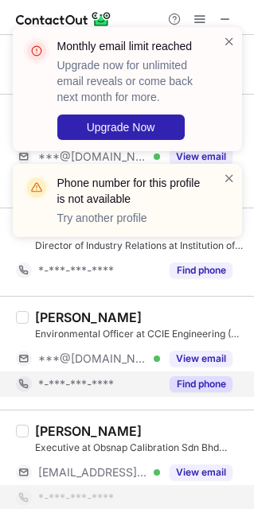
scroll to position [1654, 0]
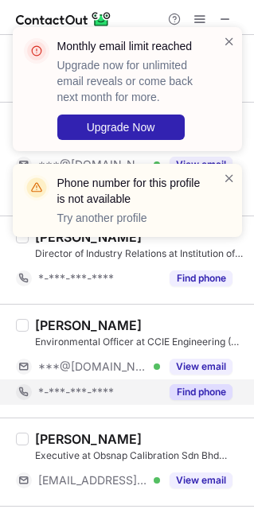
click at [206, 400] on button "Find phone" at bounding box center [200, 392] width 63 height 16
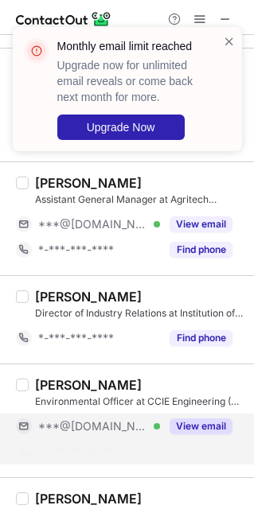
scroll to position [1593, 0]
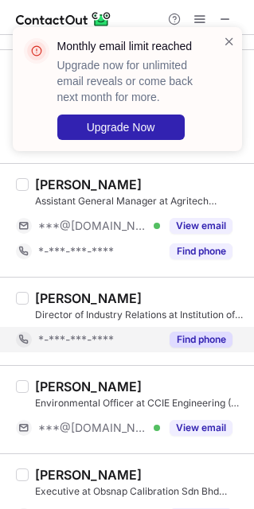
click at [200, 345] on button "Find phone" at bounding box center [200, 340] width 63 height 16
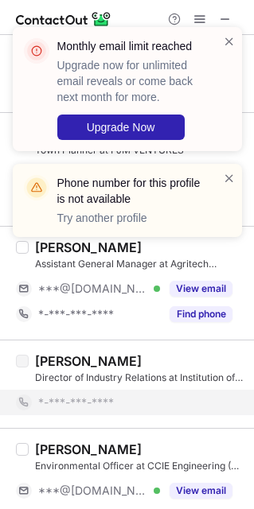
scroll to position [1527, 0]
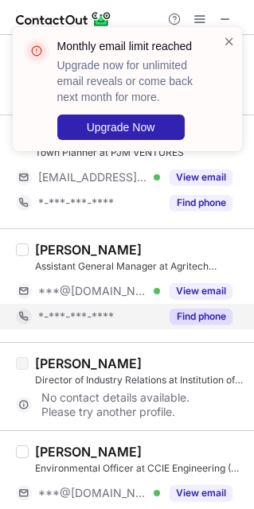
drag, startPoint x: 136, startPoint y: 332, endPoint x: 100, endPoint y: 309, distance: 42.2
click at [91, 305] on div "Gary Low Assistant General Manager at Agritech Enterprise Sdn. Bhd. ***@hotmail…" at bounding box center [137, 286] width 216 height 88
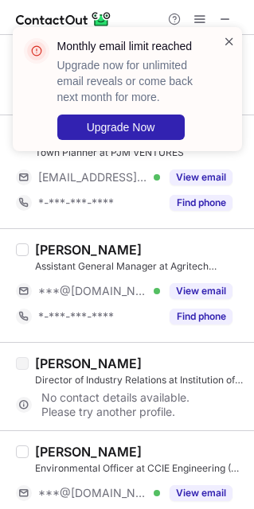
click at [232, 33] on span at bounding box center [229, 41] width 13 height 16
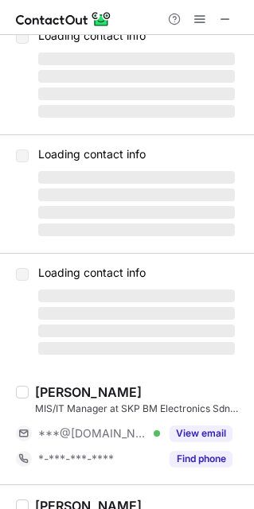
scroll to position [0, 0]
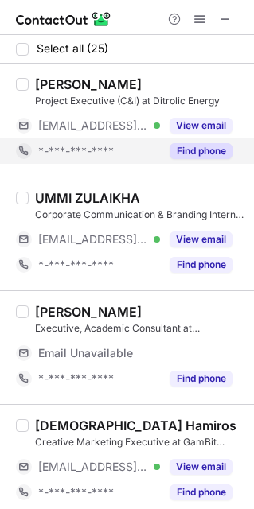
click at [192, 150] on button "Find phone" at bounding box center [200, 151] width 63 height 16
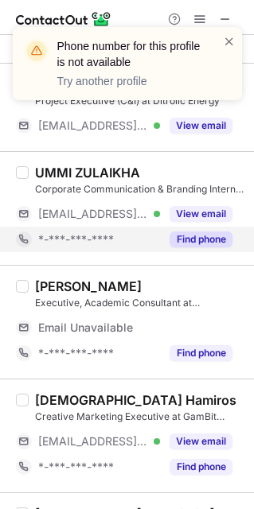
click at [197, 243] on button "Find phone" at bounding box center [200, 240] width 63 height 16
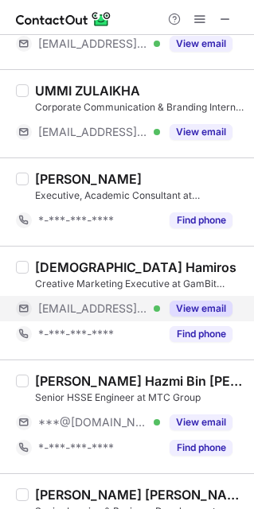
scroll to position [84, 0]
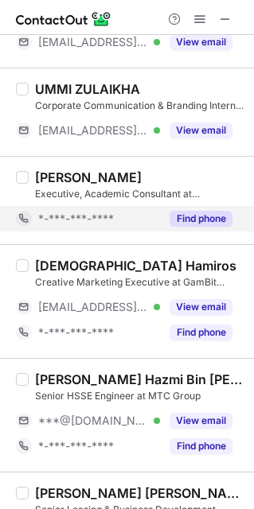
click at [193, 227] on button "Find phone" at bounding box center [200, 219] width 63 height 16
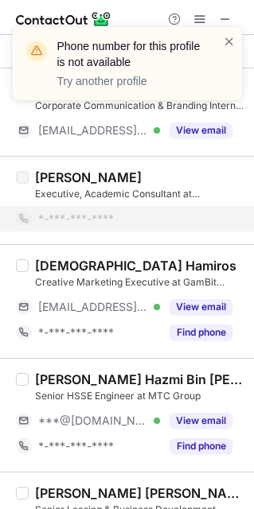
scroll to position [127, 0]
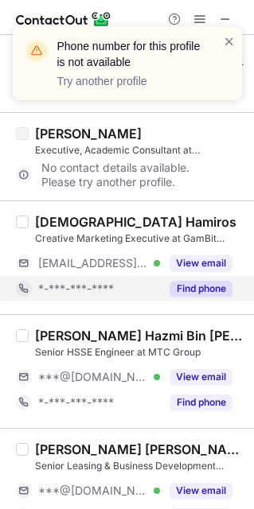
click at [186, 290] on button "Find phone" at bounding box center [200, 289] width 63 height 16
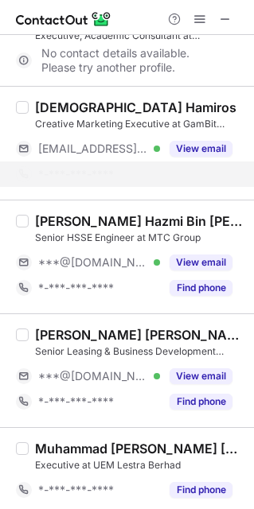
scroll to position [244, 0]
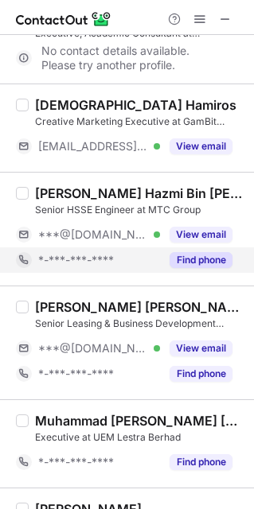
click at [212, 250] on div "Find phone" at bounding box center [196, 259] width 72 height 25
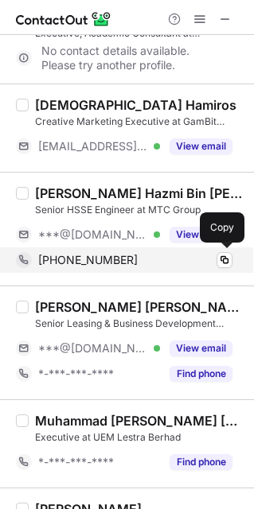
click at [120, 258] on div "+60172799865" at bounding box center [135, 260] width 194 height 14
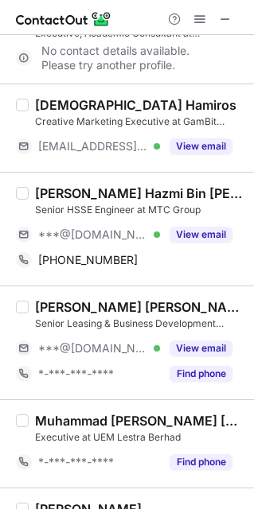
click at [58, 190] on div "Muhamad Hazmi Bin Ismail" at bounding box center [139, 193] width 209 height 16
copy div "Muhamad"
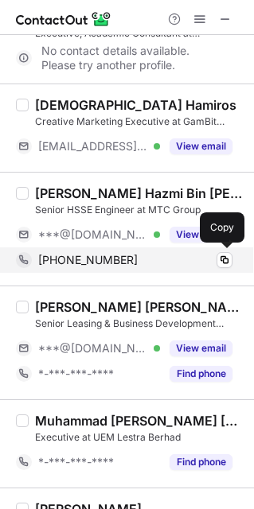
click at [119, 263] on div "+60172799865" at bounding box center [135, 260] width 194 height 14
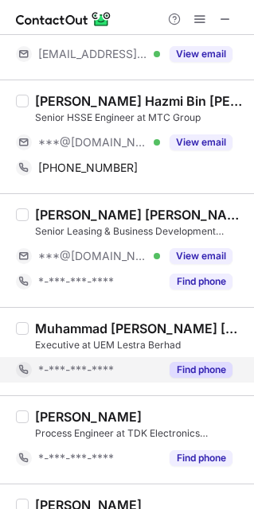
scroll to position [391, 0]
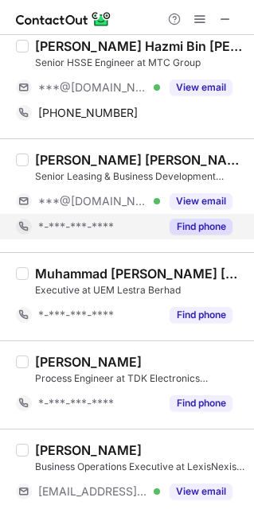
click at [197, 229] on button "Find phone" at bounding box center [200, 227] width 63 height 16
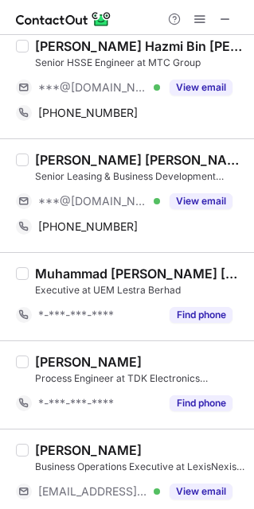
click at [48, 150] on div "Lee Chee Yong Senior Leasing & Business Development Executive at Stream Empire …" at bounding box center [127, 195] width 254 height 114
copy div "Lee"
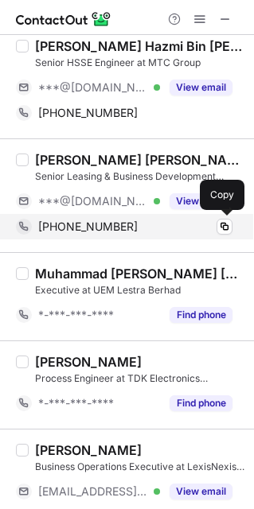
click at [88, 231] on span "+60126289949" at bounding box center [87, 227] width 99 height 14
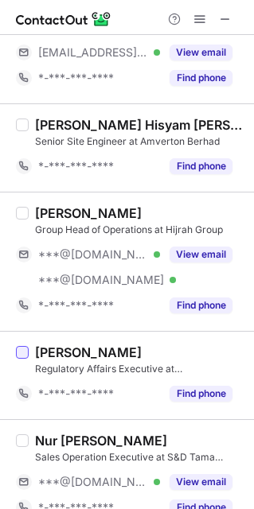
scroll to position [1998, 0]
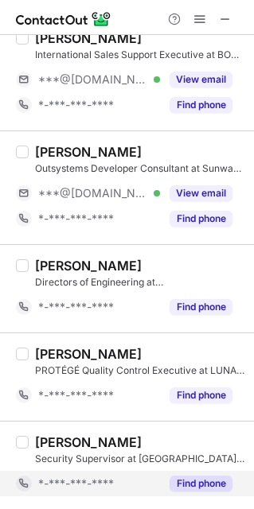
click at [208, 487] on button "Find phone" at bounding box center [200, 484] width 63 height 16
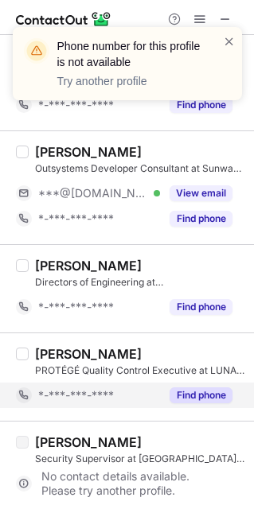
click at [198, 388] on button "Find phone" at bounding box center [200, 395] width 63 height 16
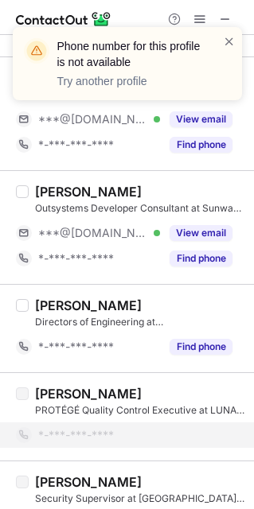
scroll to position [1950, 0]
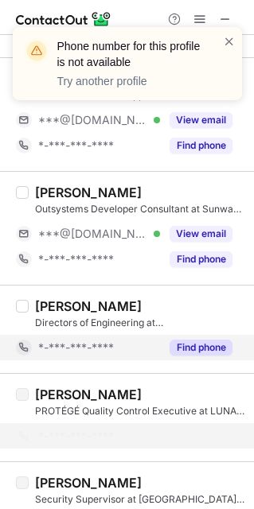
click at [181, 356] on button "Find phone" at bounding box center [200, 348] width 63 height 16
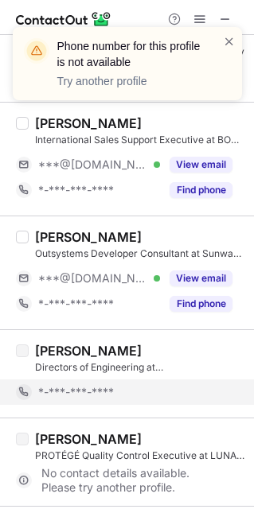
scroll to position [1891, 0]
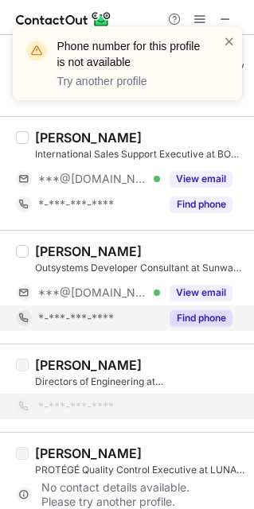
click at [192, 317] on button "Find phone" at bounding box center [200, 318] width 63 height 16
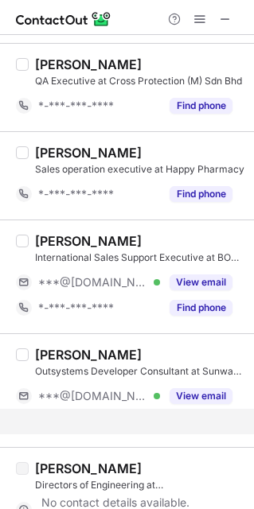
scroll to position [1785, 0]
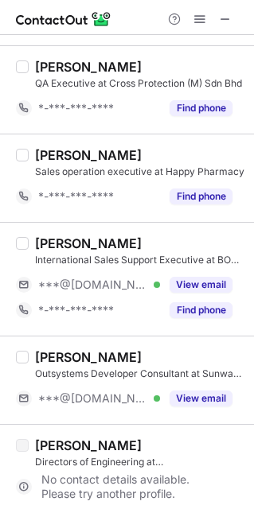
click at [192, 317] on button "Find phone" at bounding box center [200, 310] width 63 height 16
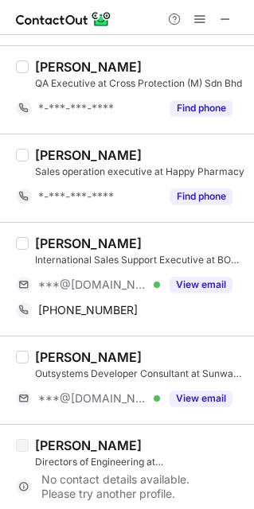
click at [43, 243] on div "Auni Nabilah" at bounding box center [88, 243] width 107 height 16
copy div "Auni"
click at [43, 243] on div "Auni Nabilah" at bounding box center [88, 243] width 107 height 16
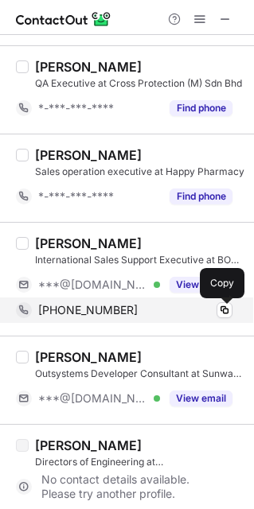
click at [123, 317] on div "+60183274277" at bounding box center [135, 310] width 194 height 14
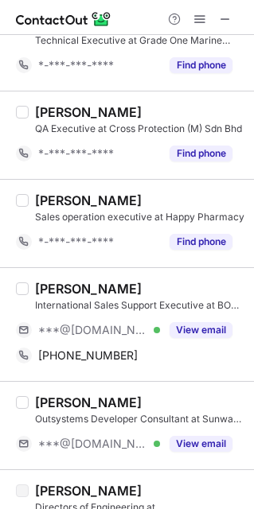
scroll to position [1737, 0]
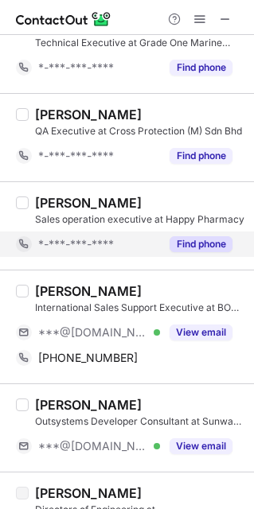
click at [196, 251] on button "Find phone" at bounding box center [200, 244] width 63 height 16
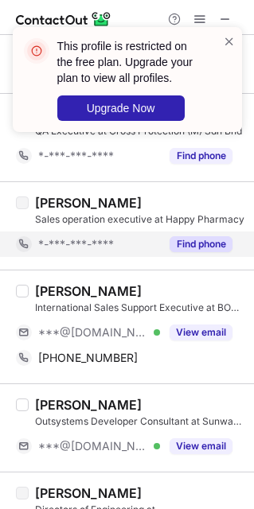
scroll to position [1717, 0]
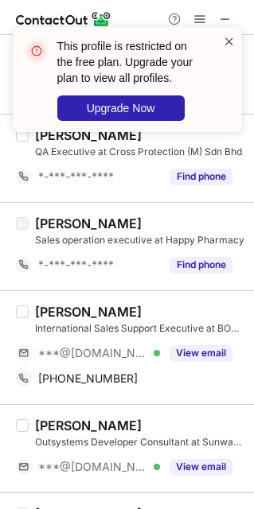
click at [230, 47] on span at bounding box center [229, 41] width 13 height 16
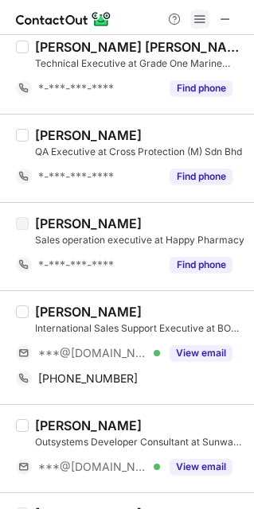
click at [205, 19] on span at bounding box center [199, 19] width 13 height 13
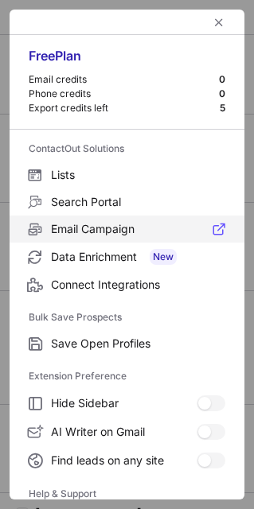
scroll to position [153, 0]
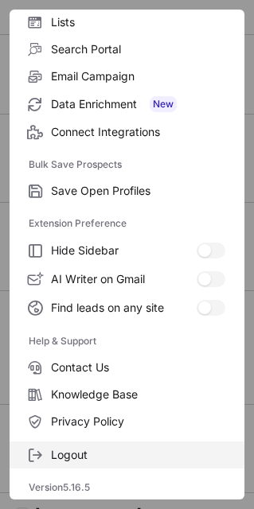
click at [100, 453] on span "Logout" at bounding box center [138, 455] width 174 height 14
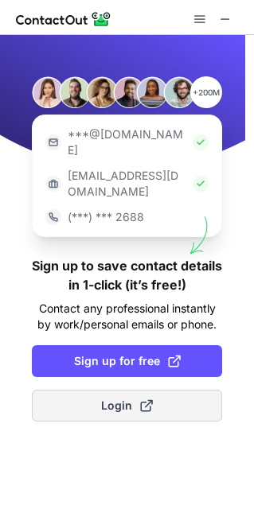
click at [122, 398] on span "Login" at bounding box center [127, 406] width 52 height 16
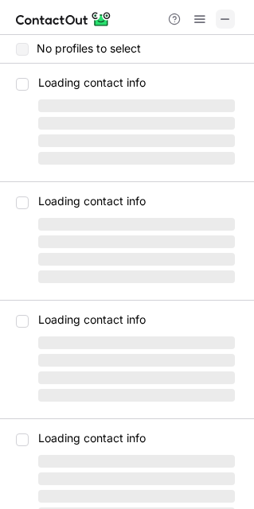
click at [228, 14] on span at bounding box center [225, 19] width 13 height 13
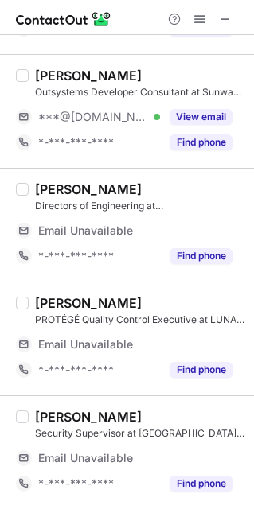
scroll to position [2430, 0]
click at [13, 455] on div "[PERSON_NAME] Security Supervisor at [GEOGRAPHIC_DATA] [GEOGRAPHIC_DATA] Email …" at bounding box center [127, 452] width 254 height 114
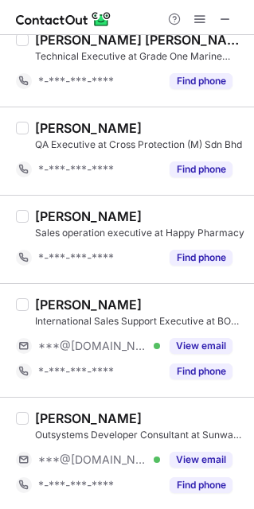
scroll to position [1726, 0]
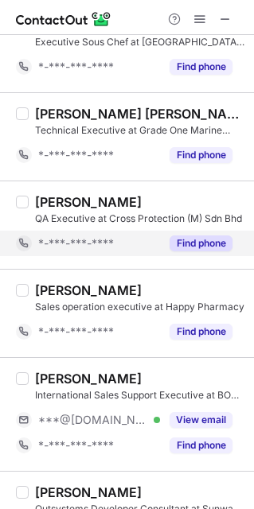
click at [185, 256] on div "Find phone" at bounding box center [196, 243] width 72 height 25
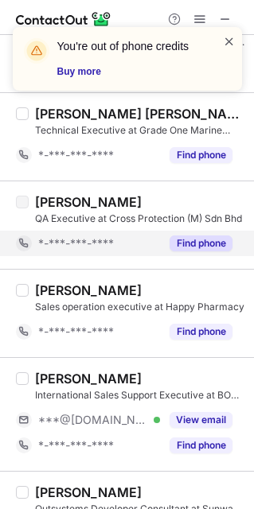
click at [227, 42] on span at bounding box center [229, 41] width 13 height 16
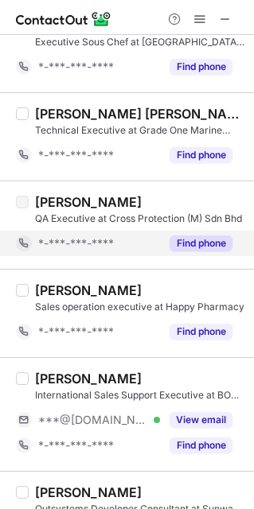
click at [197, 23] on div "You're out of phone credits Buy more" at bounding box center [127, 27] width 255 height 32
click at [197, 23] on span at bounding box center [199, 19] width 13 height 13
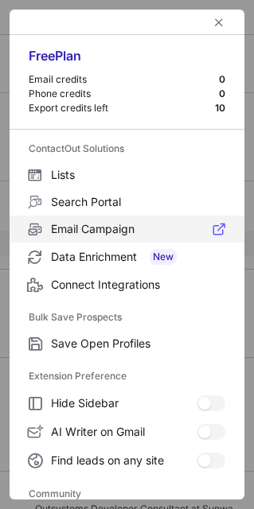
scroll to position [212, 0]
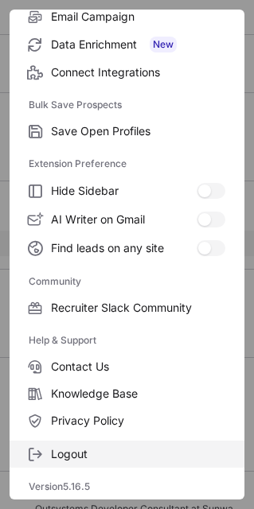
click at [88, 449] on span "Logout" at bounding box center [138, 454] width 174 height 14
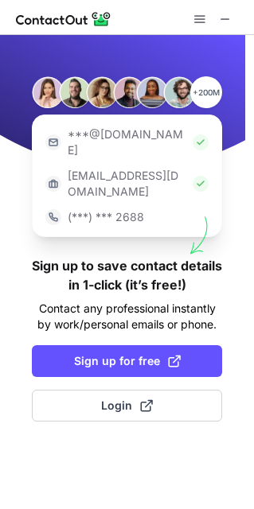
click at [172, 390] on button "Login" at bounding box center [127, 406] width 190 height 32
click at [131, 398] on span "Login" at bounding box center [127, 406] width 52 height 16
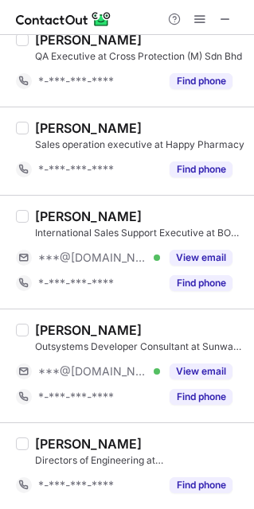
scroll to position [2074, 0]
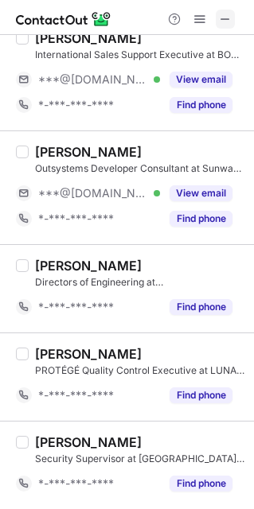
click at [220, 19] on span at bounding box center [225, 19] width 13 height 13
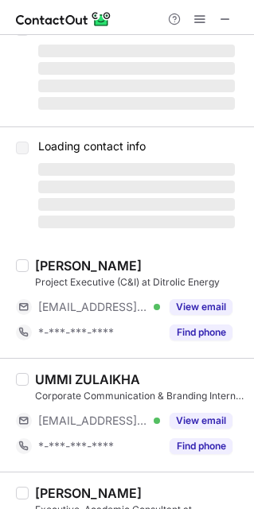
scroll to position [0, 0]
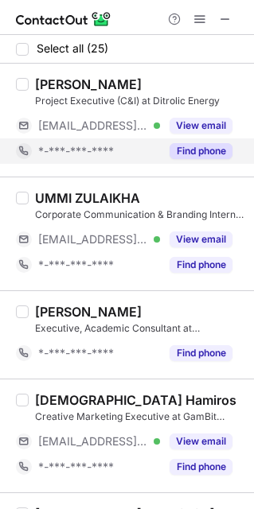
click at [206, 150] on button "Find phone" at bounding box center [200, 151] width 63 height 16
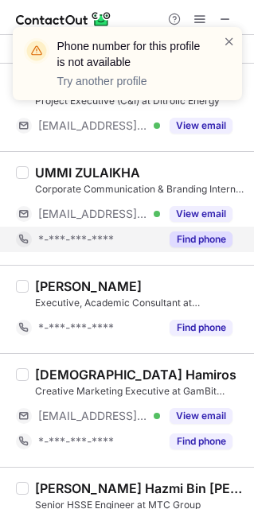
click at [198, 243] on button "Find phone" at bounding box center [200, 240] width 63 height 16
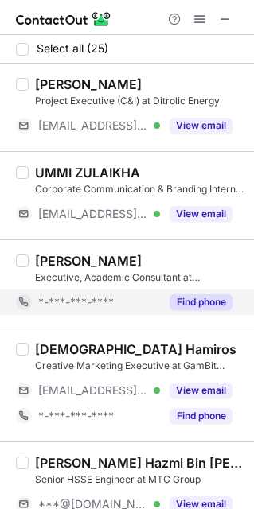
click at [201, 305] on button "Find phone" at bounding box center [200, 302] width 63 height 16
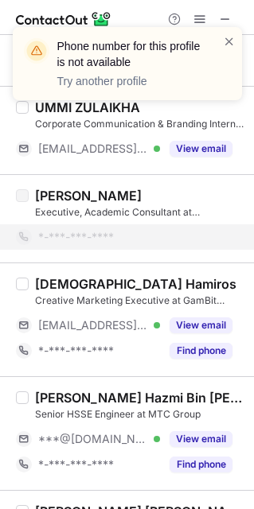
scroll to position [93, 0]
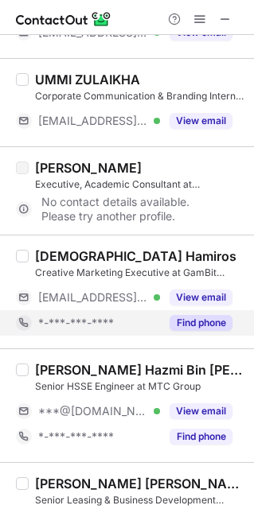
click at [199, 312] on div "Find phone" at bounding box center [196, 322] width 72 height 25
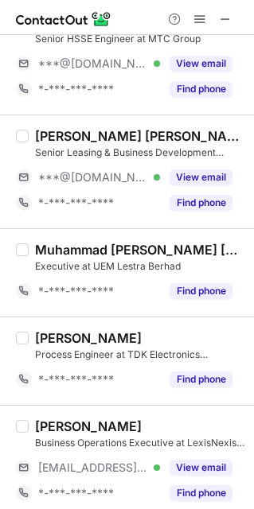
scroll to position [422, 0]
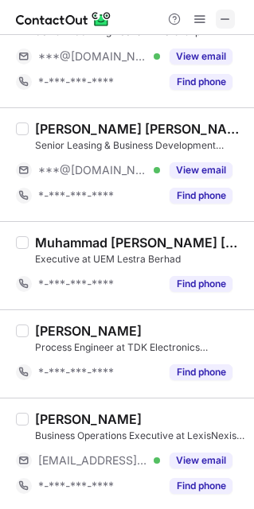
click at [223, 21] on span at bounding box center [225, 19] width 13 height 13
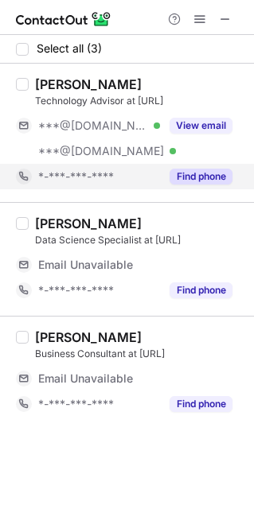
click at [208, 173] on button "Find phone" at bounding box center [200, 177] width 63 height 16
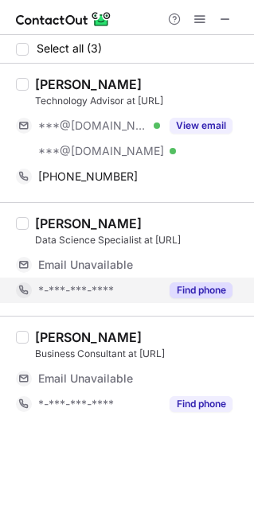
click at [205, 283] on button "Find phone" at bounding box center [200, 290] width 63 height 16
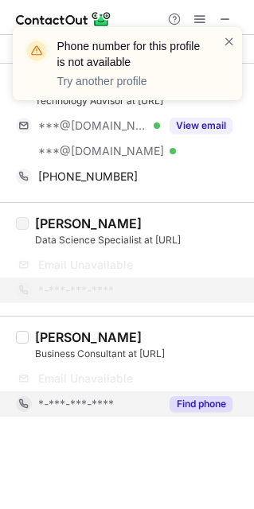
click at [198, 410] on button "Find phone" at bounding box center [200, 404] width 63 height 16
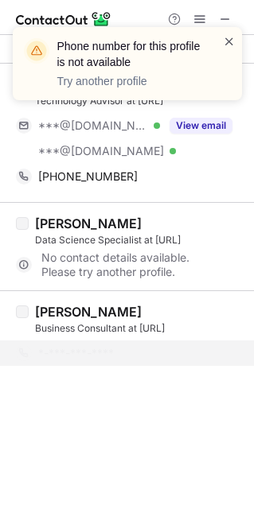
click at [232, 38] on span at bounding box center [229, 41] width 13 height 16
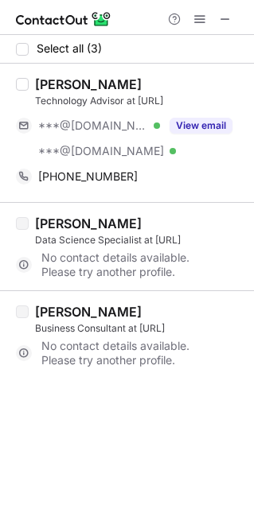
click at [60, 80] on div "Azhar Md Nayan" at bounding box center [88, 84] width 107 height 16
copy div "Azhar"
click at [60, 80] on div "Azhar Md Nayan" at bounding box center [88, 84] width 107 height 16
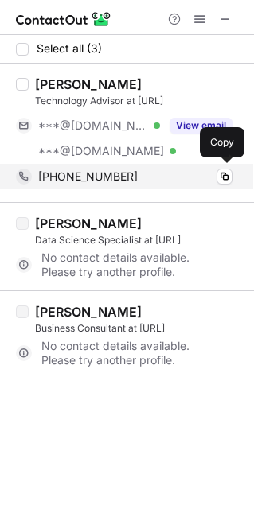
click at [119, 179] on div "+60162632715" at bounding box center [135, 176] width 194 height 14
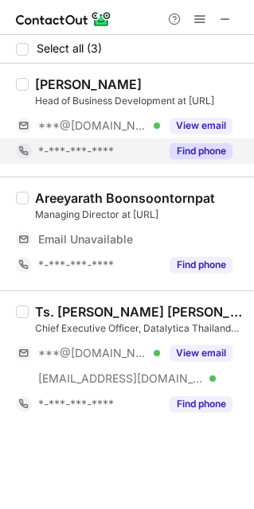
click at [184, 153] on button "Find phone" at bounding box center [200, 151] width 63 height 16
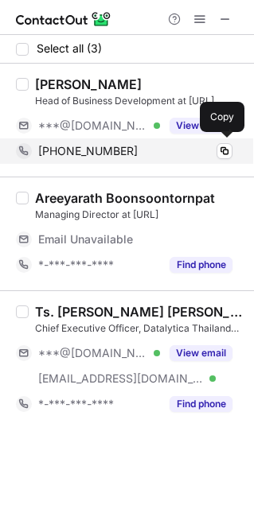
click at [118, 153] on span "+971503561069" at bounding box center [87, 151] width 99 height 14
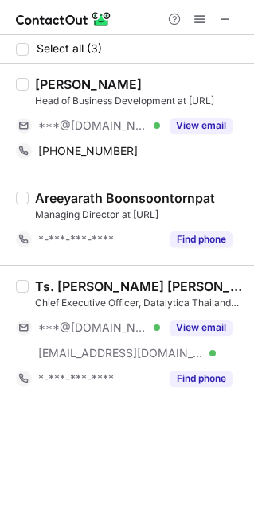
click at [43, 84] on div "Aqilah Kauser" at bounding box center [88, 84] width 107 height 16
copy div "Aqilah"
click at [43, 84] on div "Aqilah Kauser" at bounding box center [88, 84] width 107 height 16
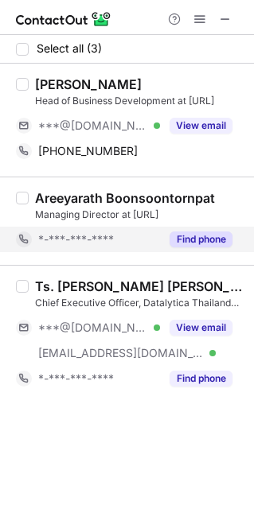
click at [203, 248] on div "Find phone" at bounding box center [196, 239] width 72 height 25
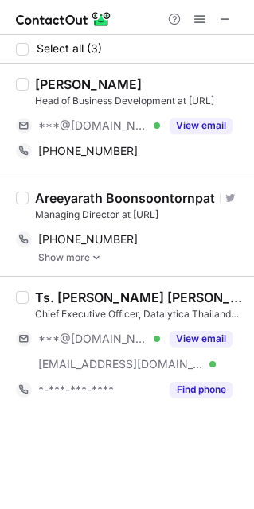
click at [57, 195] on div "Areeyarath Boonsoontornpat" at bounding box center [125, 198] width 180 height 16
copy div "Areeyarath"
click at [57, 195] on div "Areeyarath Boonsoontornpat" at bounding box center [125, 198] width 180 height 16
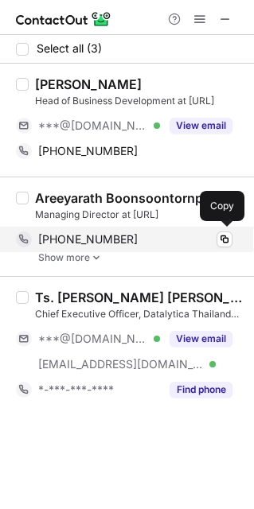
click at [105, 239] on span "+6625123565" at bounding box center [87, 239] width 99 height 14
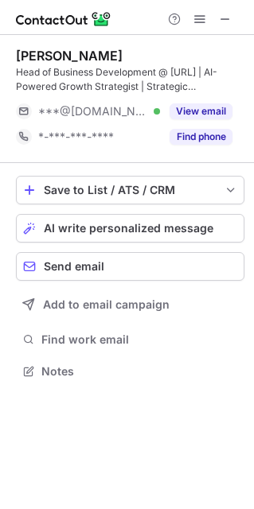
scroll to position [361, 254]
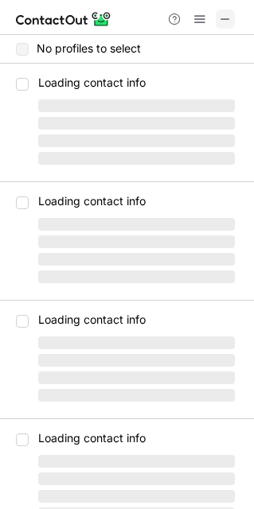
click at [229, 14] on span at bounding box center [225, 19] width 13 height 13
click at [230, 17] on span at bounding box center [225, 19] width 13 height 13
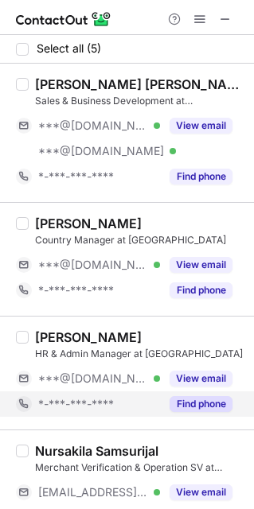
click at [198, 403] on button "Find phone" at bounding box center [200, 404] width 63 height 16
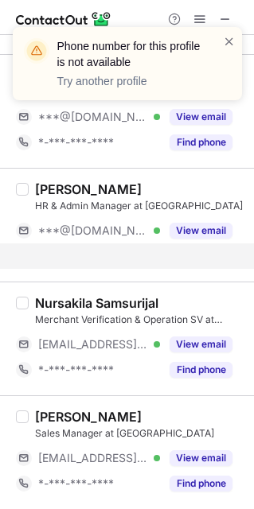
scroll to position [123, 0]
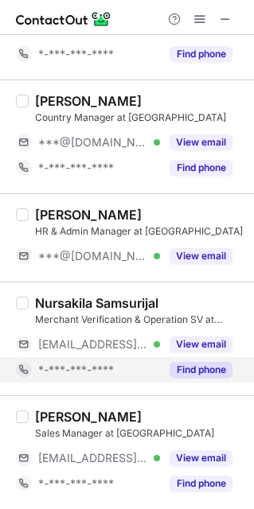
click at [201, 367] on button "Find phone" at bounding box center [200, 370] width 63 height 16
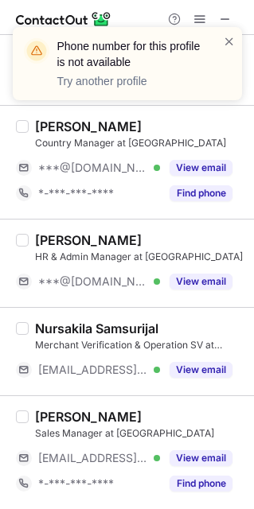
scroll to position [98, 0]
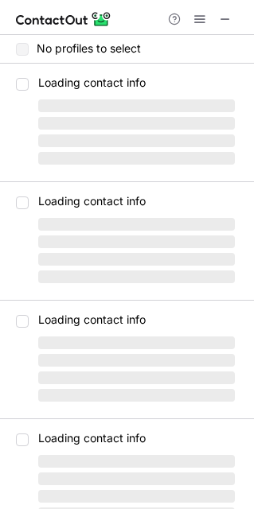
click at [65, 93] on div "Loading contact info ‌ ‌ ‌ ‌" at bounding box center [137, 118] width 216 height 102
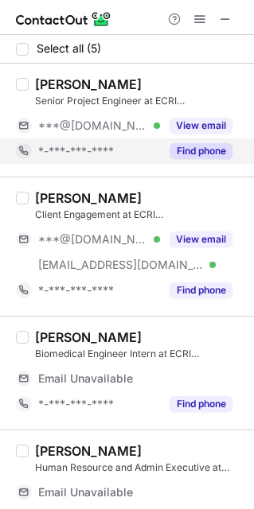
click at [196, 146] on button "Find phone" at bounding box center [200, 151] width 63 height 16
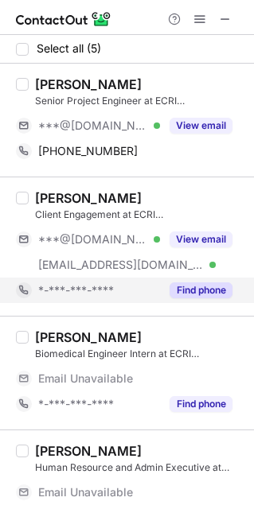
click at [199, 290] on button "Find phone" at bounding box center [200, 290] width 63 height 16
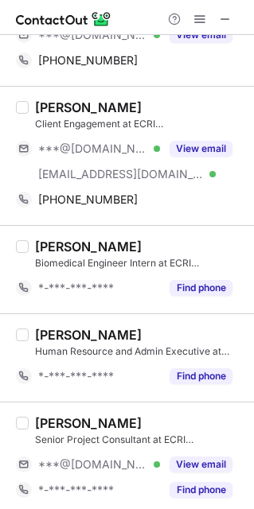
scroll to position [91, 0]
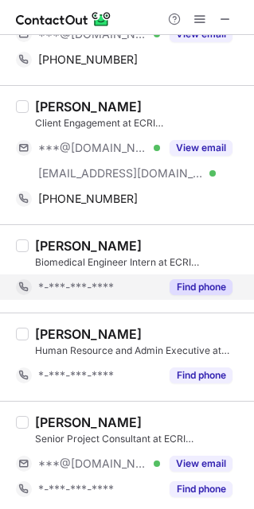
click at [203, 294] on button "Find phone" at bounding box center [200, 287] width 63 height 16
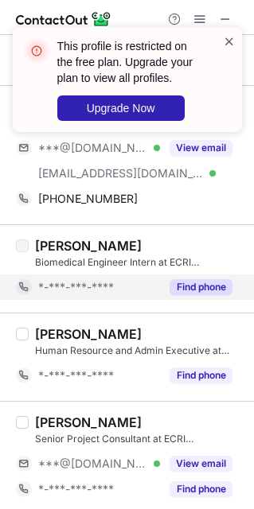
click at [232, 38] on span at bounding box center [229, 41] width 13 height 16
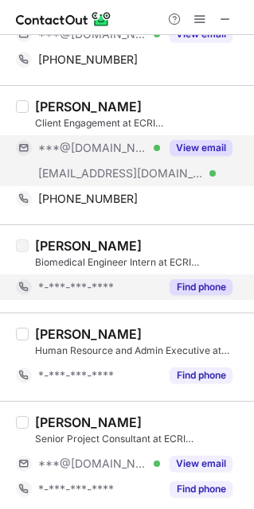
scroll to position [0, 0]
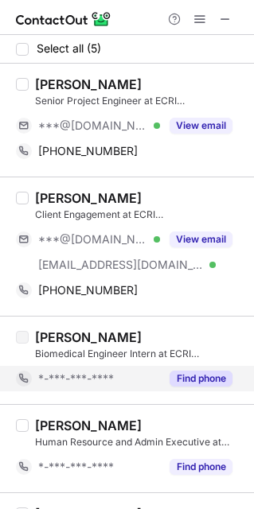
click at [45, 81] on div "[PERSON_NAME]" at bounding box center [88, 84] width 107 height 16
copy div "[PERSON_NAME]"
click at [45, 81] on div "[PERSON_NAME]" at bounding box center [88, 84] width 107 height 16
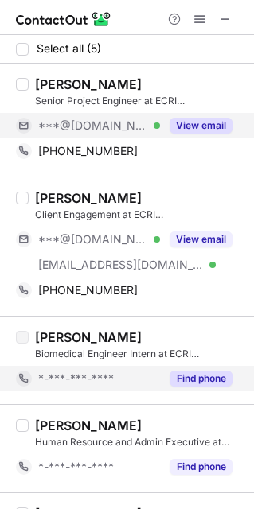
click at [99, 124] on span "***@[DOMAIN_NAME]" at bounding box center [93, 126] width 110 height 14
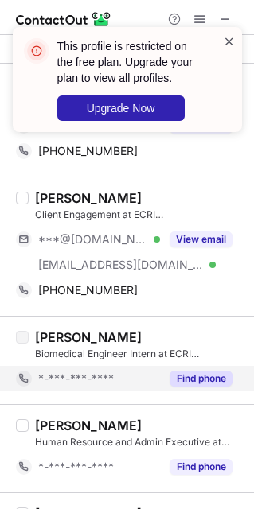
click at [230, 38] on span at bounding box center [229, 41] width 13 height 16
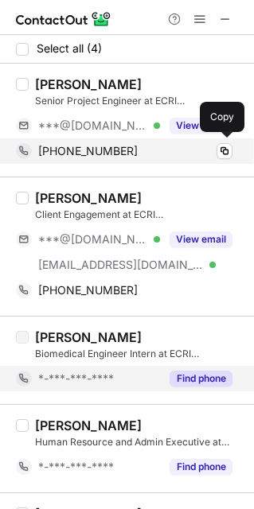
click at [115, 150] on span "[PHONE_NUMBER]" at bounding box center [87, 151] width 99 height 14
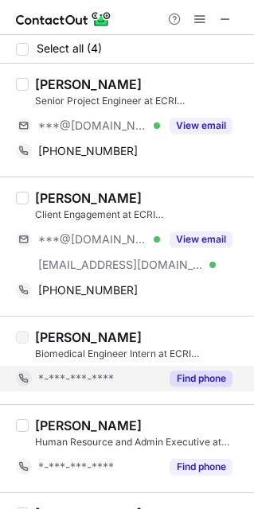
click at [49, 197] on div "[PERSON_NAME]" at bounding box center [88, 198] width 107 height 16
copy div "[PERSON_NAME]"
click at [49, 197] on div "[PERSON_NAME]" at bounding box center [88, 198] width 107 height 16
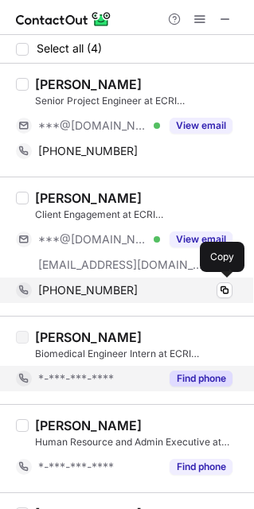
click at [110, 291] on span "[PHONE_NUMBER]" at bounding box center [87, 290] width 99 height 14
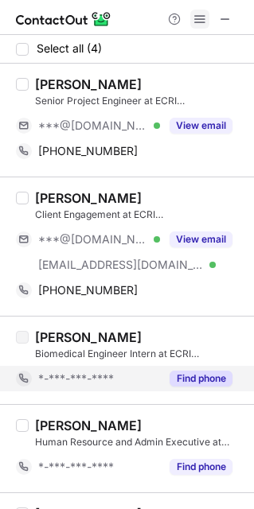
click at [197, 19] on span at bounding box center [199, 19] width 13 height 13
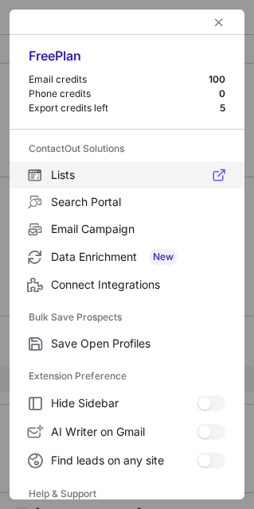
scroll to position [153, 0]
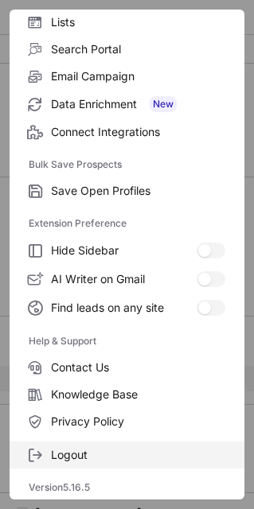
click at [111, 457] on span "Logout" at bounding box center [138, 455] width 174 height 14
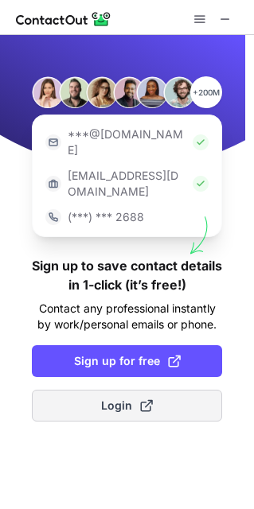
click at [167, 390] on button "Login" at bounding box center [127, 406] width 190 height 32
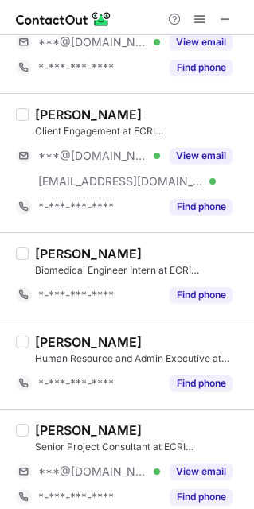
scroll to position [98, 0]
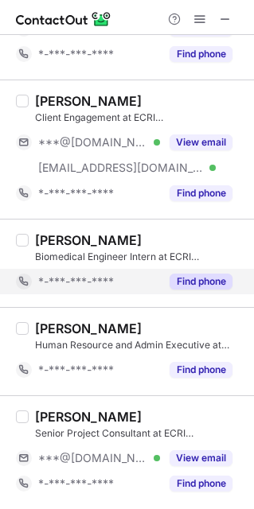
click at [196, 282] on button "Find phone" at bounding box center [200, 282] width 63 height 16
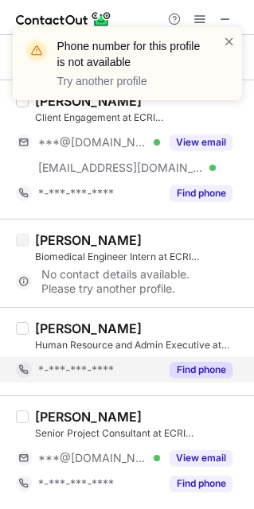
click at [200, 381] on div "Find phone" at bounding box center [196, 369] width 72 height 25
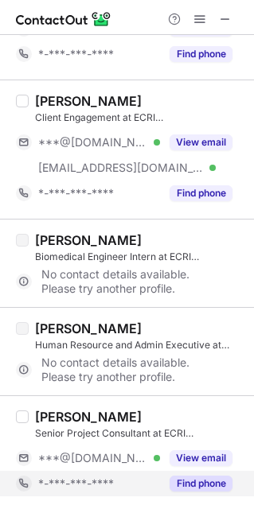
click at [211, 484] on button "Find phone" at bounding box center [200, 484] width 63 height 16
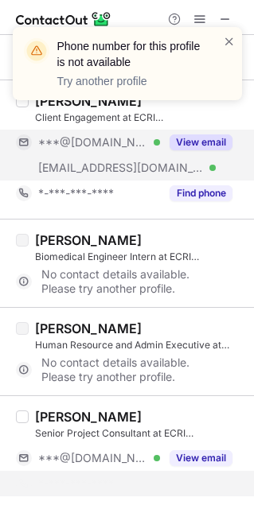
scroll to position [72, 0]
